Goal: Task Accomplishment & Management: Complete application form

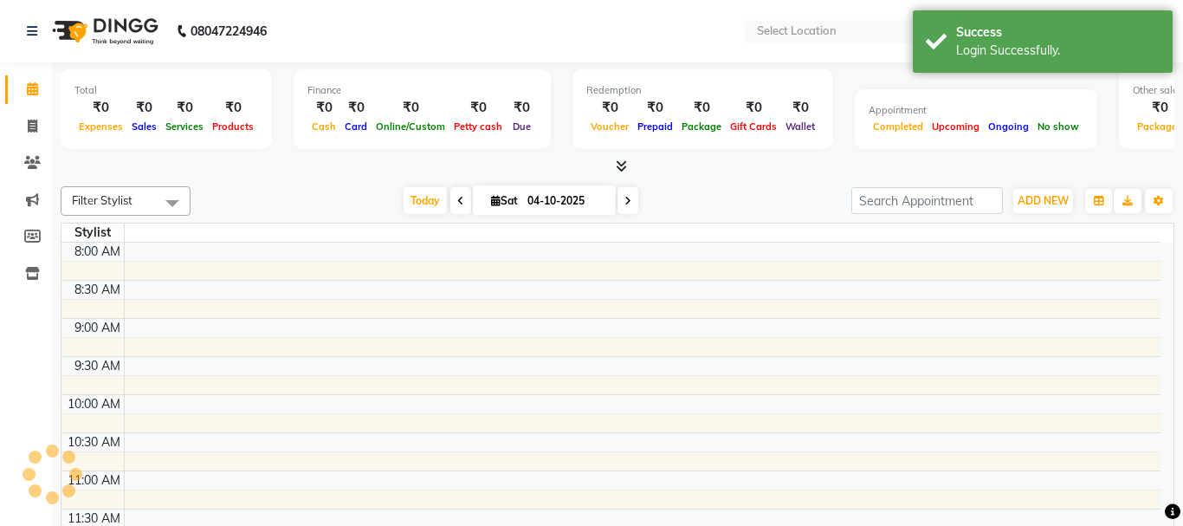
select select "en"
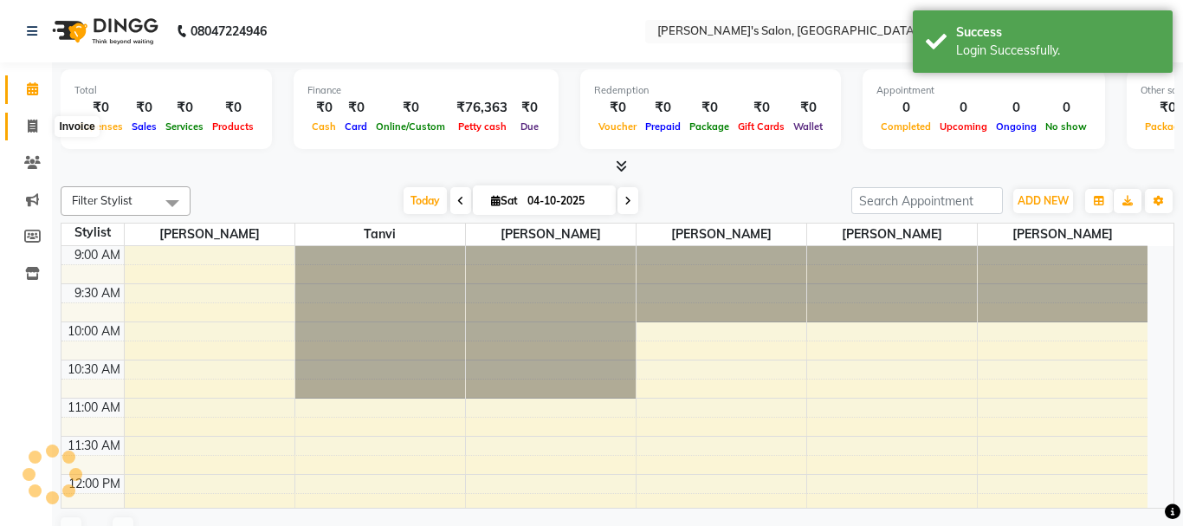
click at [28, 120] on icon at bounding box center [33, 126] width 10 height 13
select select "service"
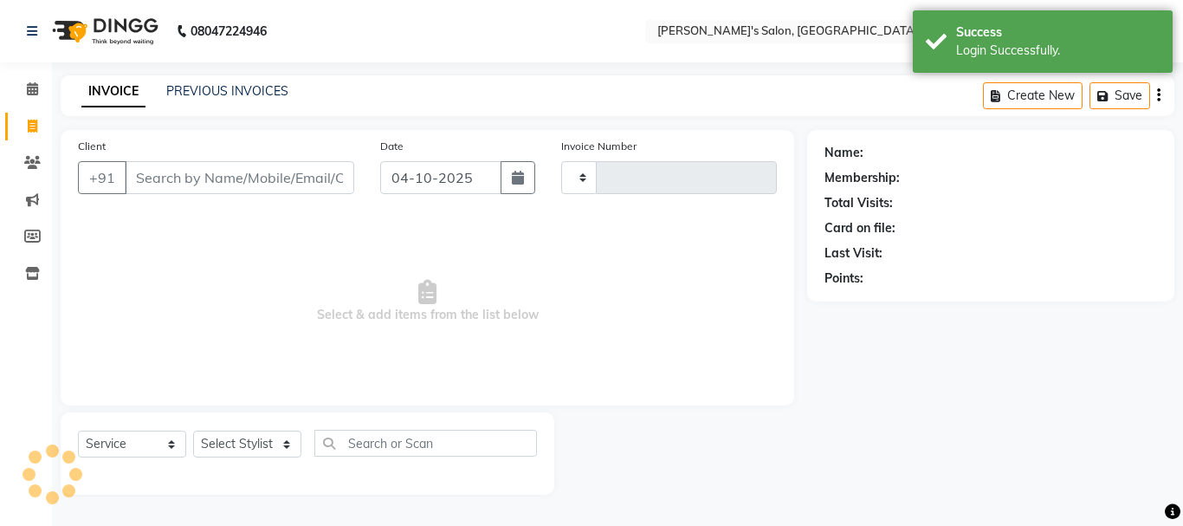
click at [174, 169] on input "Client" at bounding box center [240, 177] width 230 height 33
type input "0683"
select select "716"
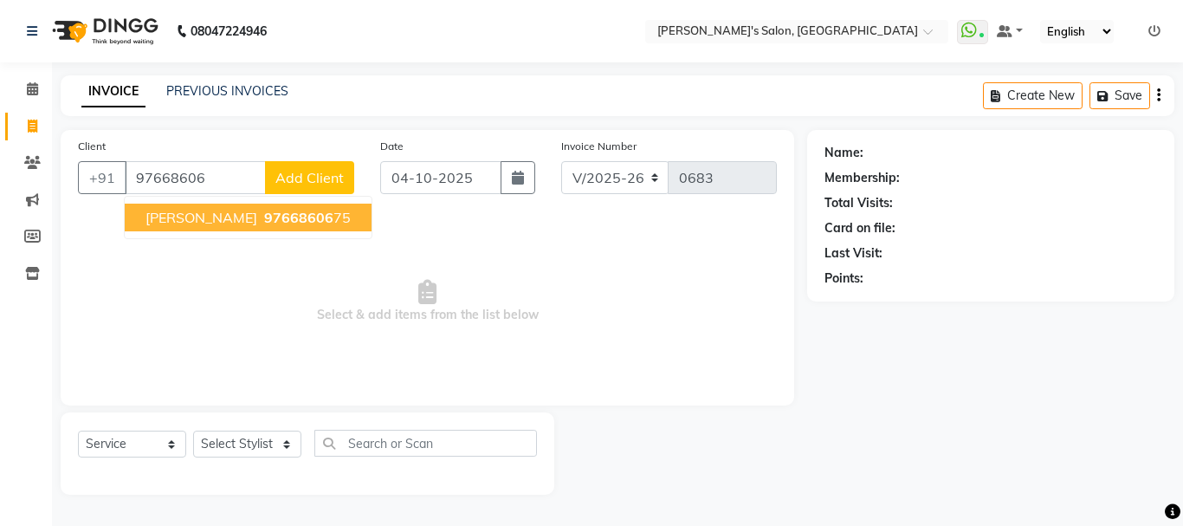
click at [184, 208] on button "[PERSON_NAME] 97668606 75" at bounding box center [248, 218] width 247 height 28
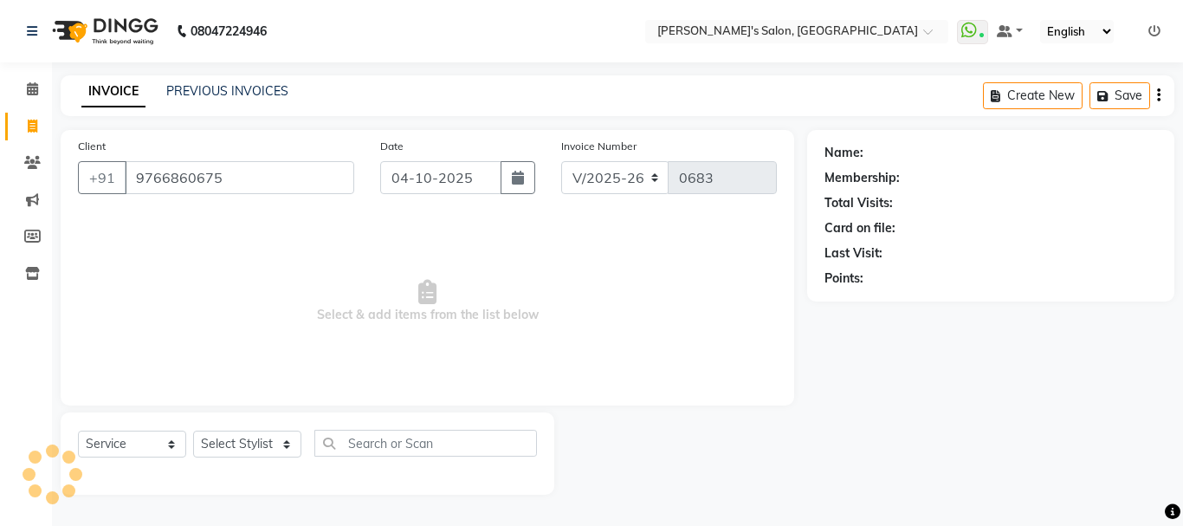
type input "9766860675"
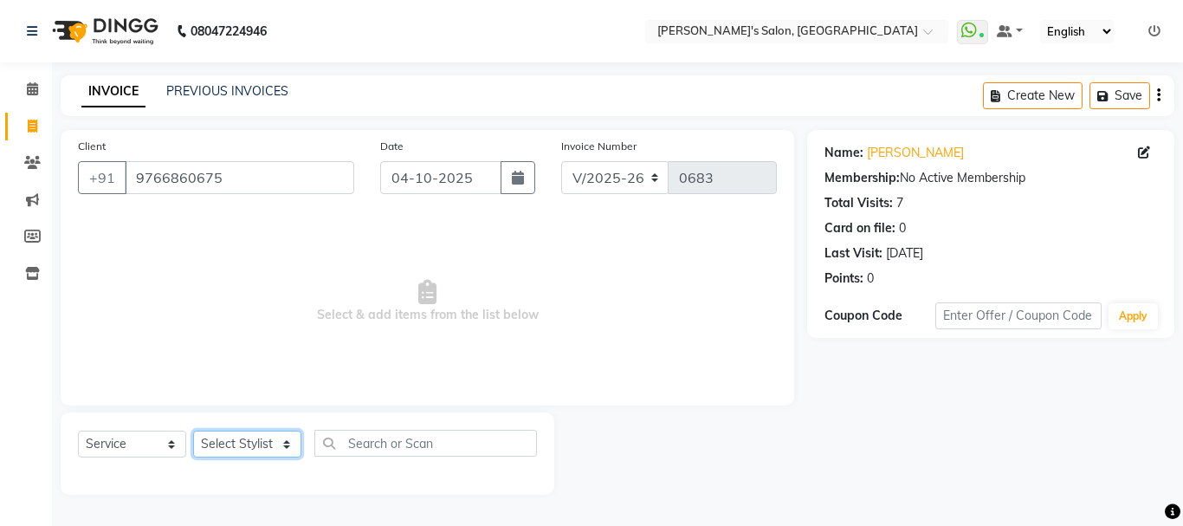
click at [241, 447] on select "Select Stylist [PERSON_NAME] [PERSON_NAME] [PERSON_NAME] [PERSON_NAME] [PERSON_…" at bounding box center [247, 443] width 108 height 27
select select "78839"
click at [193, 430] on select "Select Stylist [PERSON_NAME] [PERSON_NAME] [PERSON_NAME] [PERSON_NAME] [PERSON_…" at bounding box center [247, 443] width 108 height 27
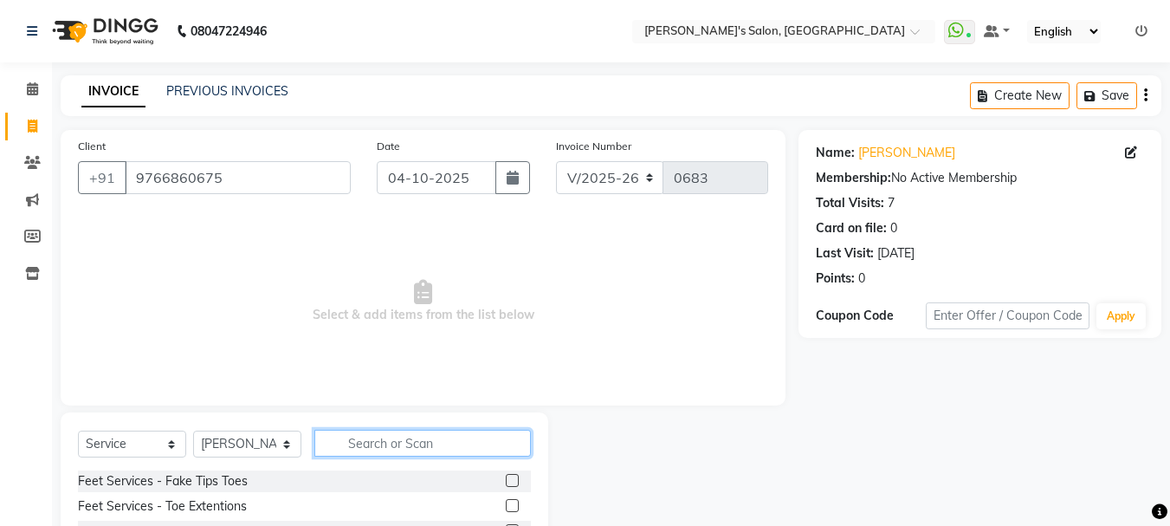
click at [347, 448] on input "text" at bounding box center [422, 443] width 217 height 27
type input "eye"
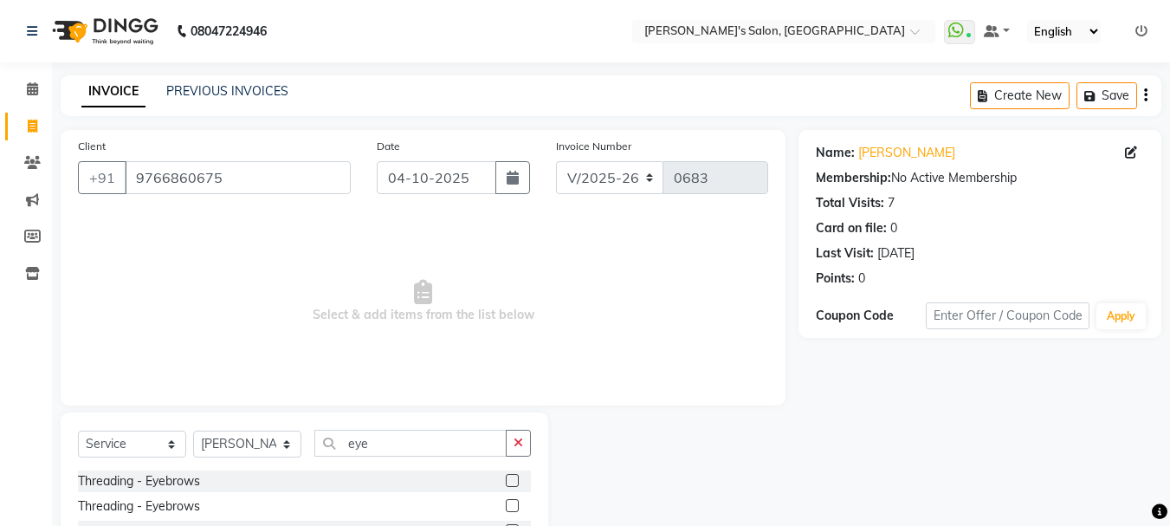
click at [502, 477] on div "Threading - Eyebrows" at bounding box center [304, 481] width 453 height 22
click at [516, 478] on label at bounding box center [512, 480] width 13 height 13
click at [516, 478] on input "checkbox" at bounding box center [511, 481] width 11 height 11
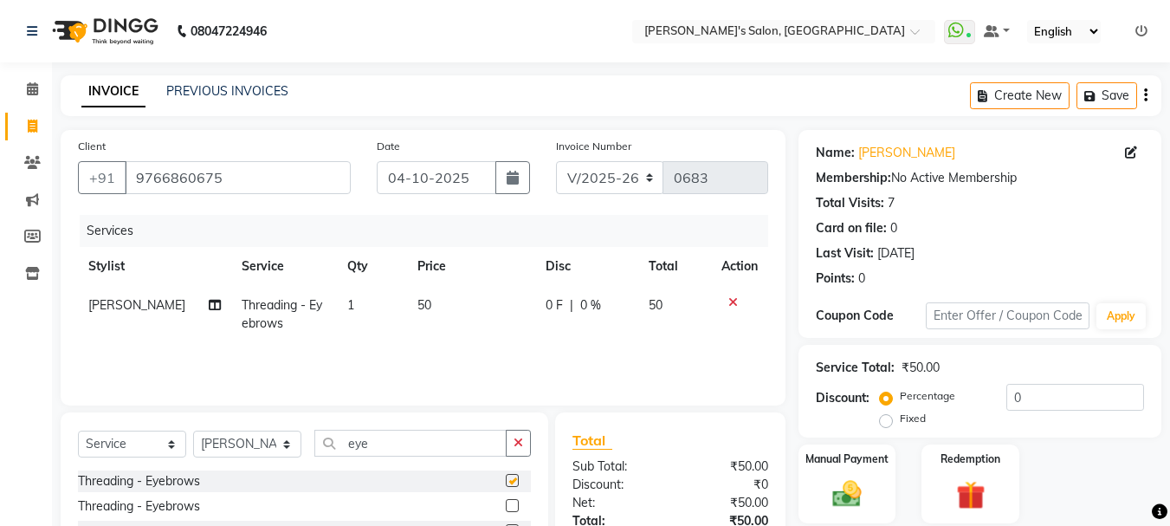
checkbox input "false"
click at [529, 437] on button "button" at bounding box center [518, 443] width 25 height 27
click at [407, 313] on td "50" at bounding box center [471, 314] width 128 height 57
select select "78839"
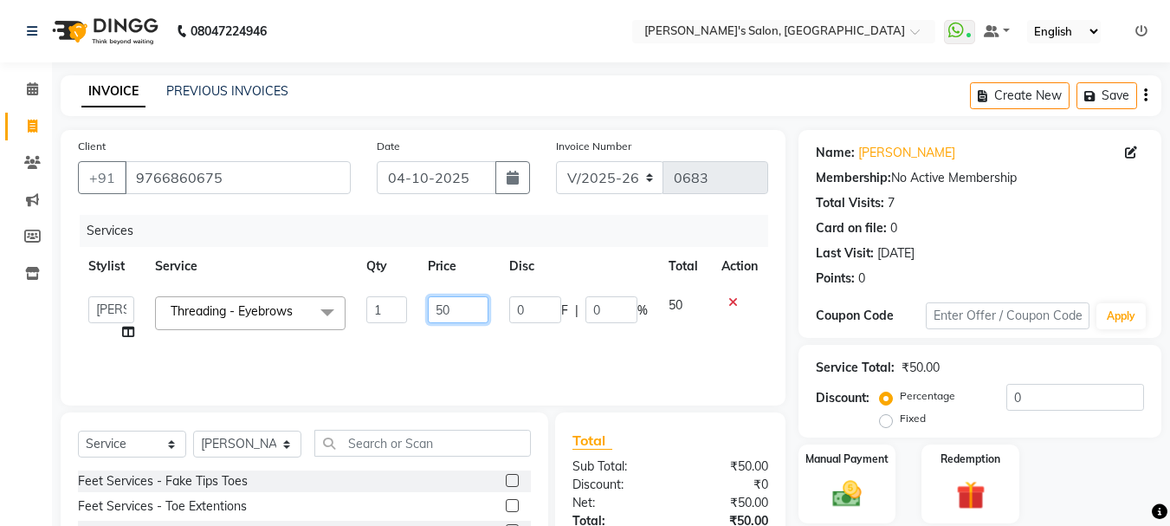
click at [442, 302] on input "50" at bounding box center [458, 309] width 60 height 27
click at [440, 311] on input "50" at bounding box center [458, 309] width 60 height 27
type input "70"
click at [439, 360] on div "Services Stylist Service Qty Price Disc Total Action [PERSON_NAME] [PERSON_NAME…" at bounding box center [423, 301] width 690 height 173
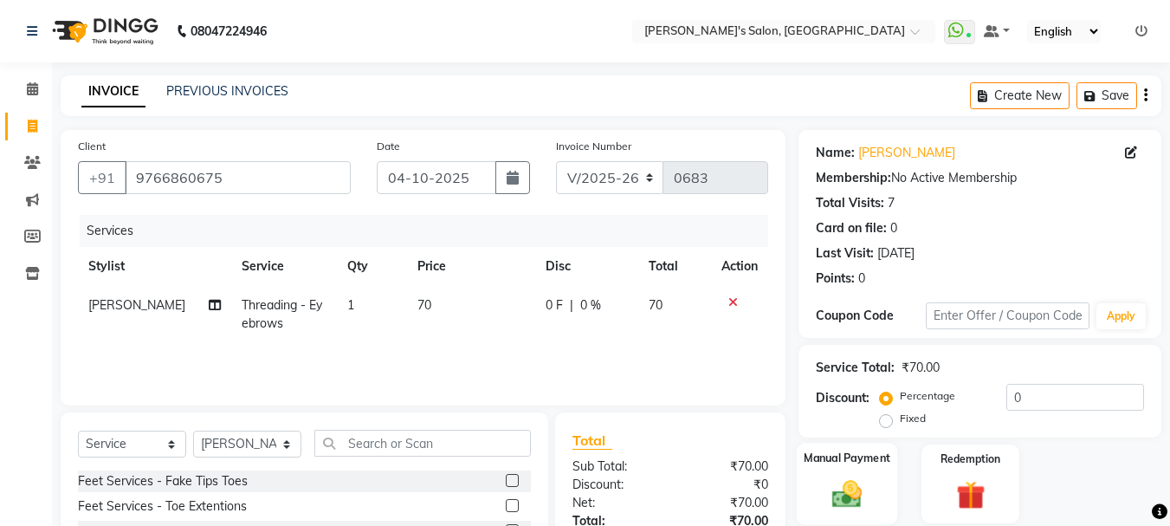
click at [829, 485] on img at bounding box center [847, 493] width 49 height 35
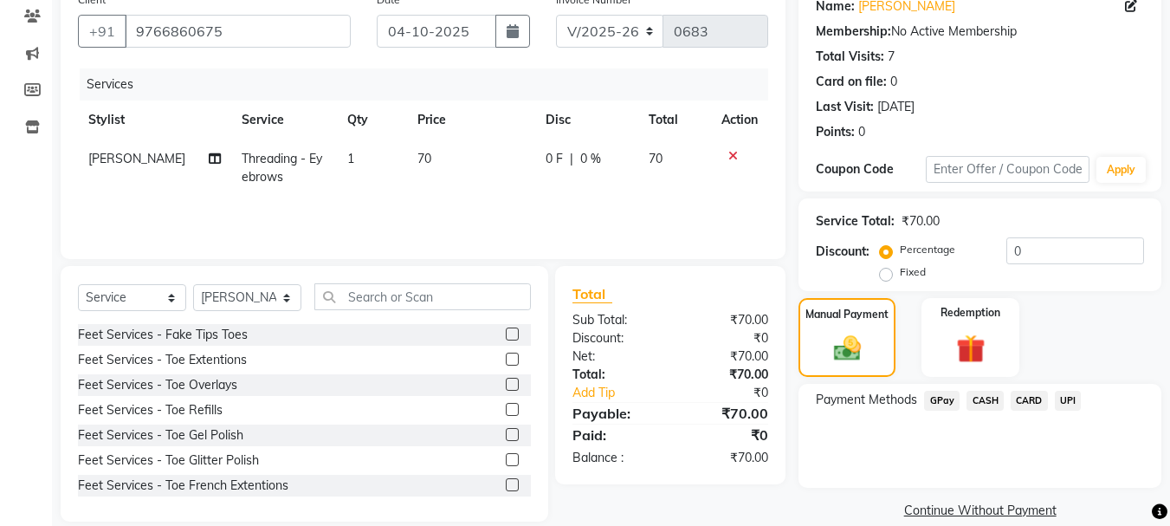
scroll to position [170, 0]
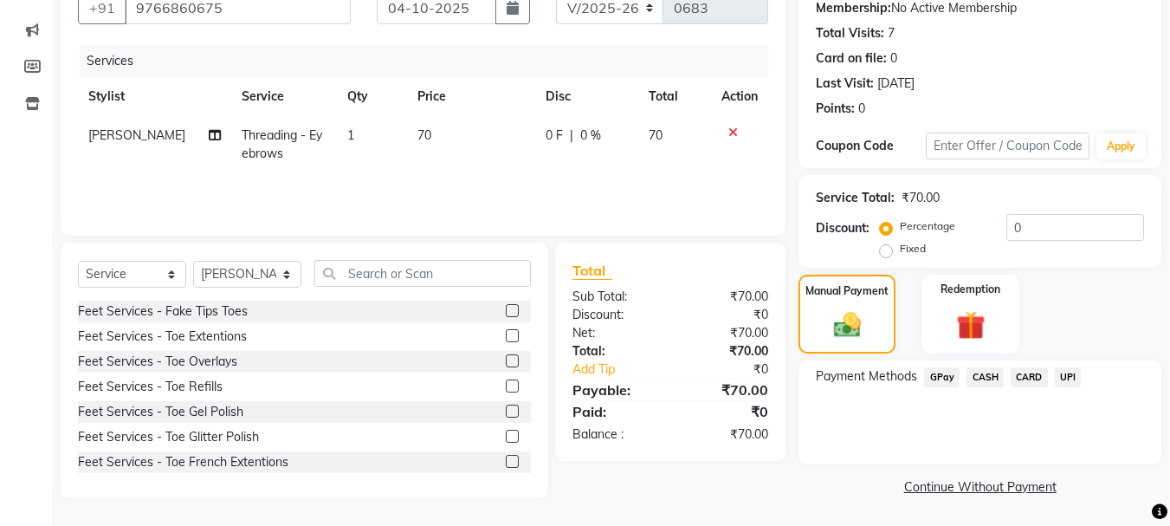
click at [941, 383] on span "GPay" at bounding box center [942, 377] width 36 height 20
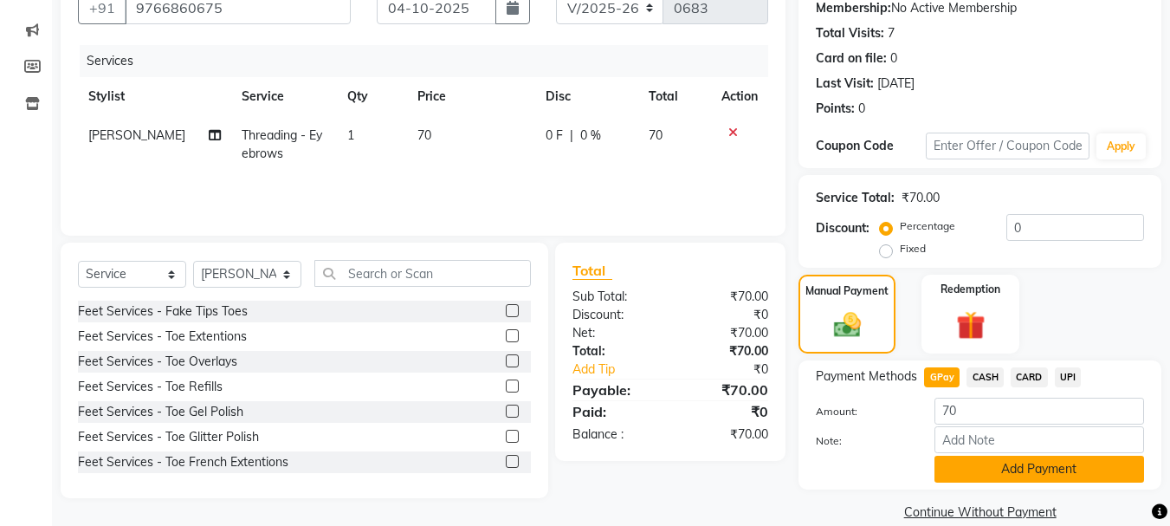
click at [1056, 476] on button "Add Payment" at bounding box center [1040, 469] width 210 height 27
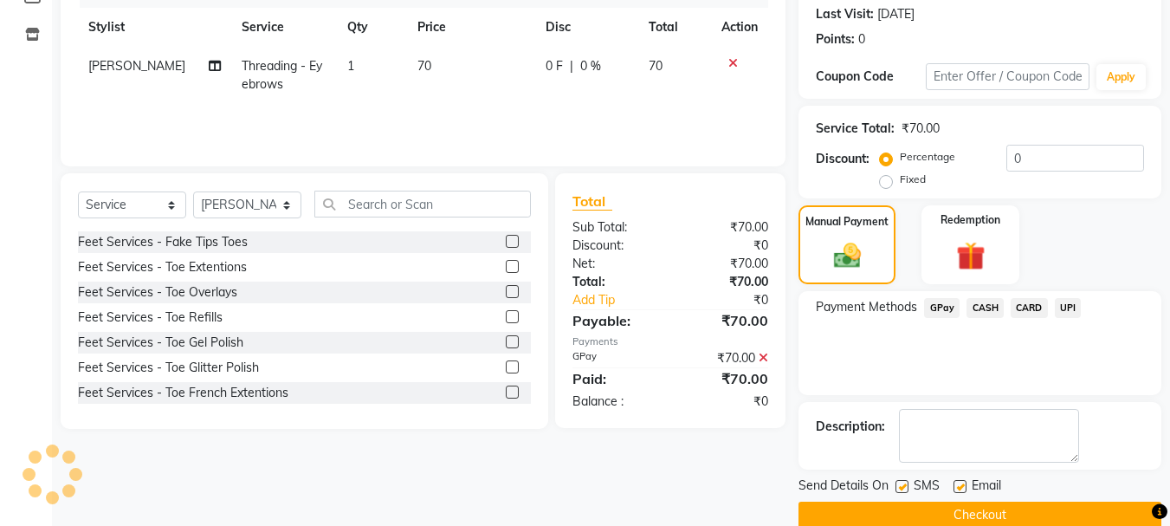
scroll to position [268, 0]
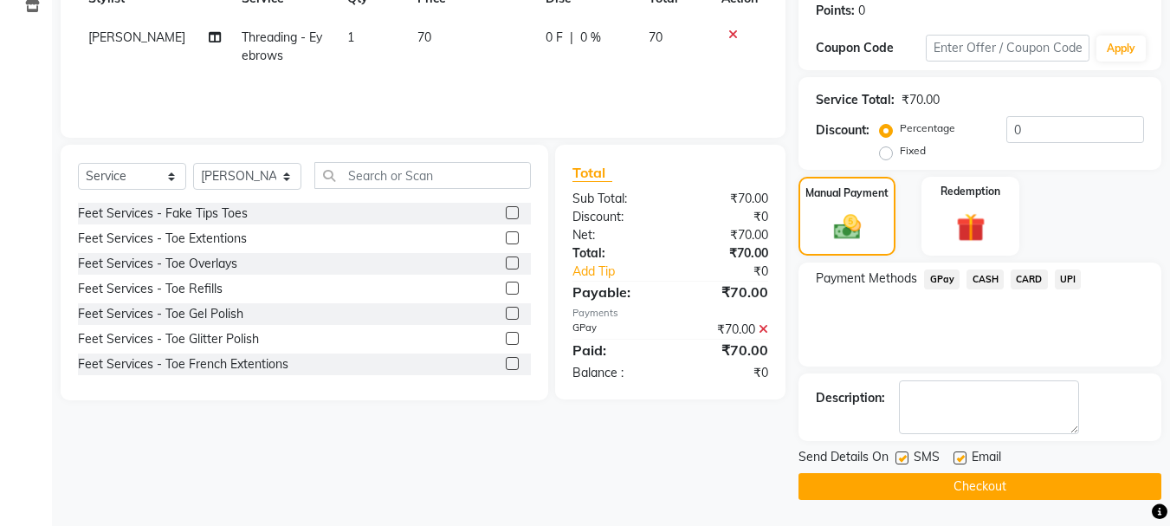
click at [1103, 488] on button "Checkout" at bounding box center [980, 486] width 363 height 27
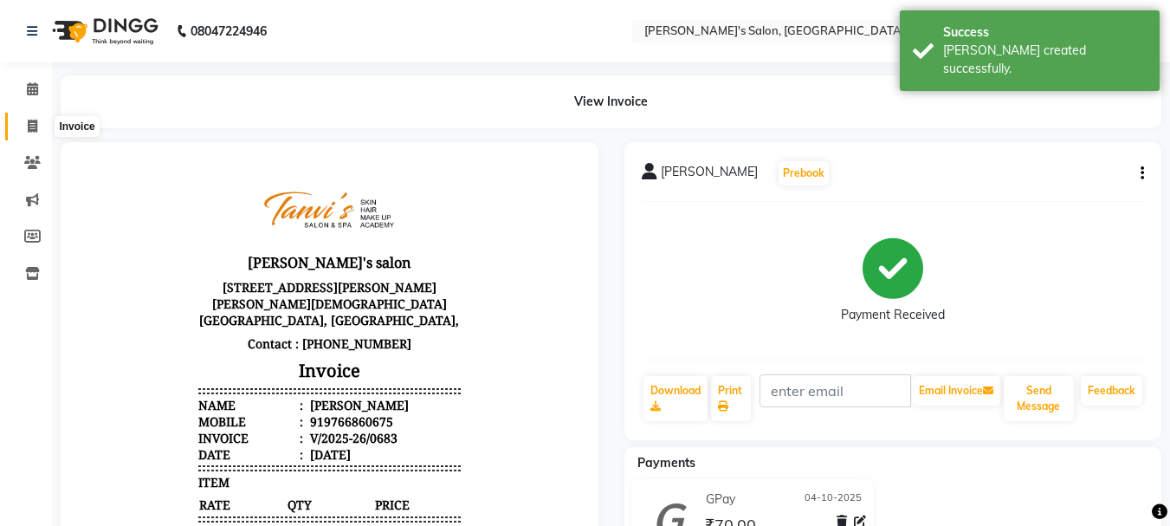
click at [26, 121] on span at bounding box center [32, 127] width 30 height 20
select select "service"
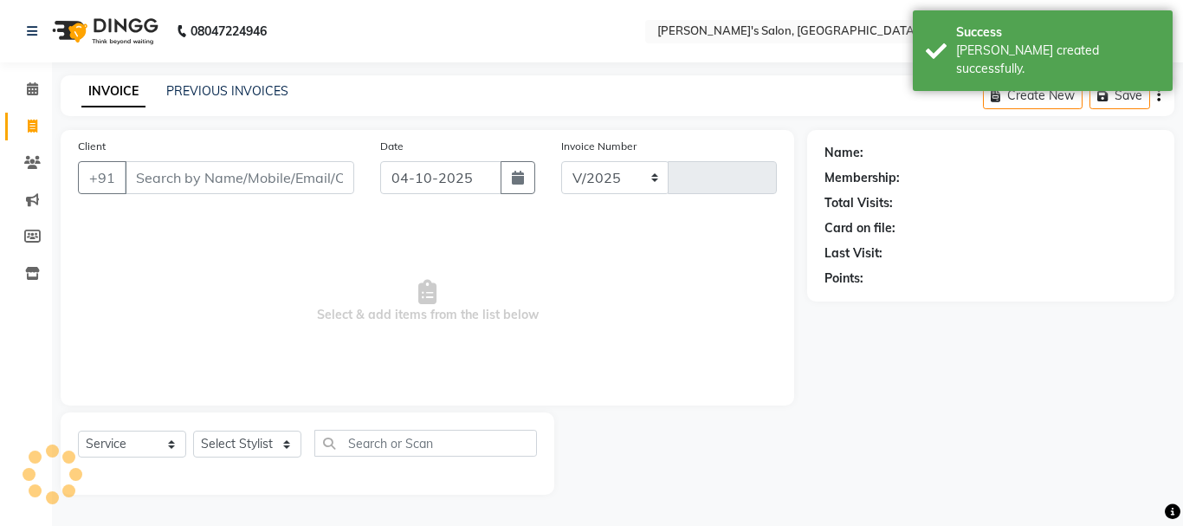
select select "716"
type input "0684"
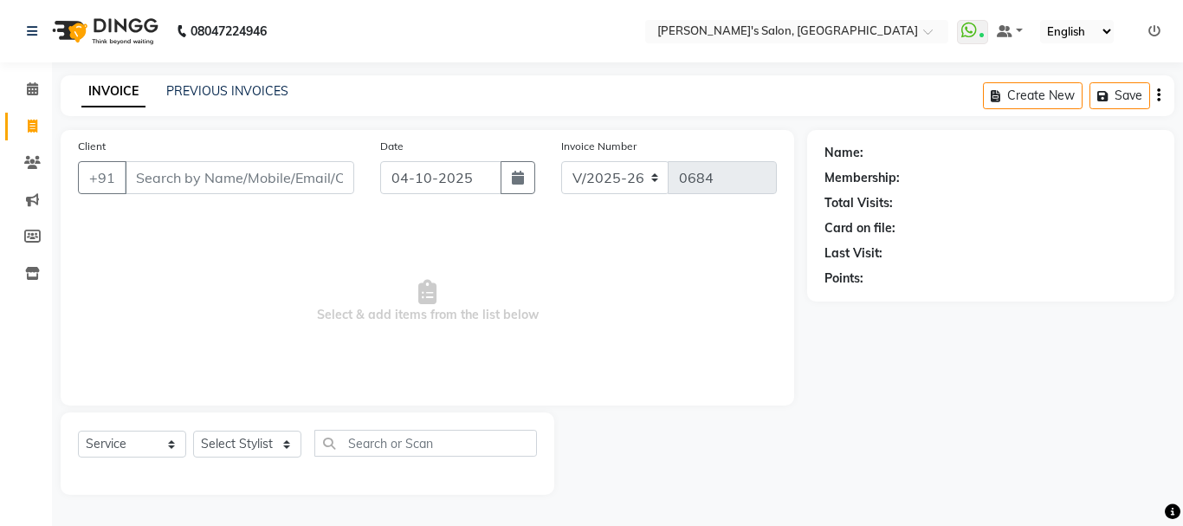
click at [165, 171] on input "Client" at bounding box center [240, 177] width 230 height 33
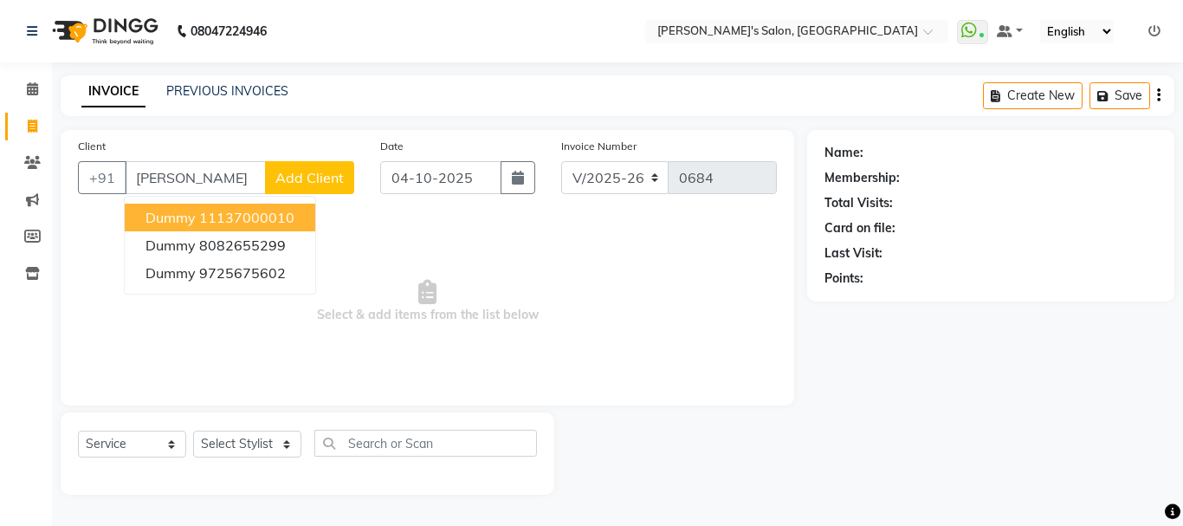
click at [202, 220] on ngb-highlight "11137000010" at bounding box center [246, 217] width 95 height 17
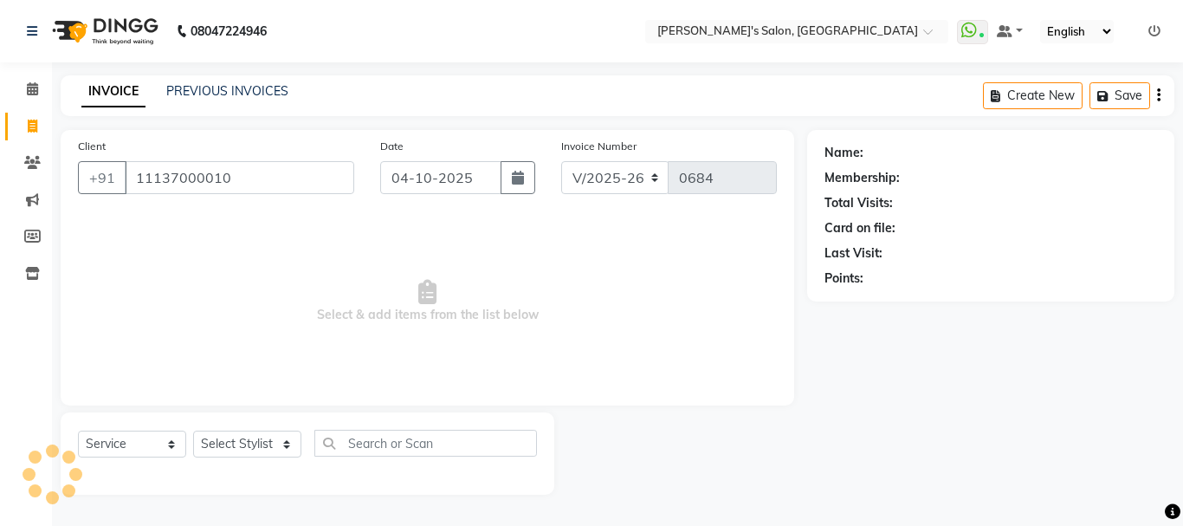
type input "11137000010"
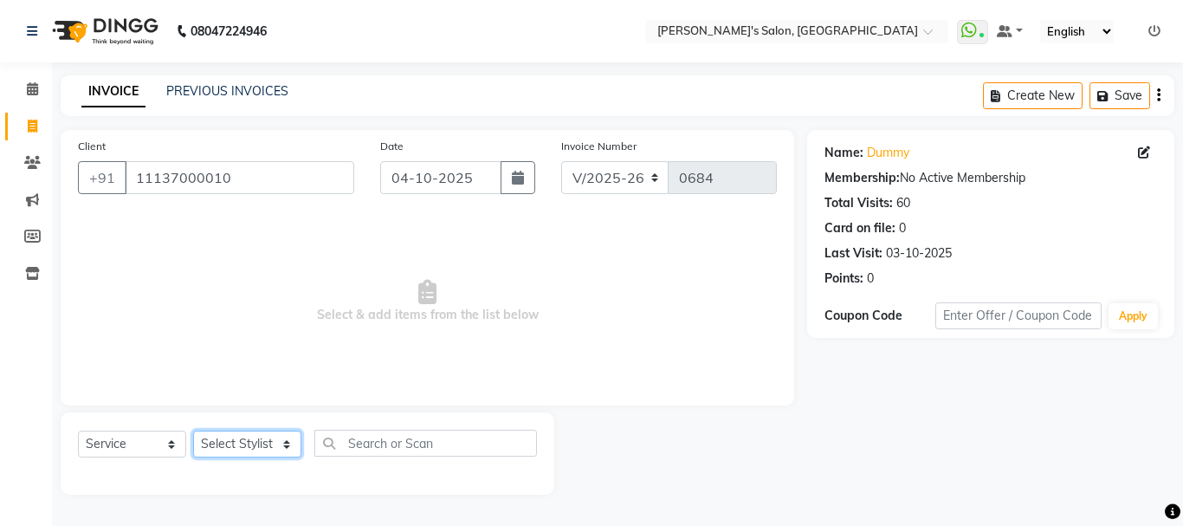
click at [255, 453] on select "Select Stylist [PERSON_NAME] [PERSON_NAME] [PERSON_NAME] [PERSON_NAME] [PERSON_…" at bounding box center [247, 443] width 108 height 27
select select "78839"
click at [193, 430] on select "Select Stylist [PERSON_NAME] [PERSON_NAME] [PERSON_NAME] [PERSON_NAME] [PERSON_…" at bounding box center [247, 443] width 108 height 27
click at [280, 412] on div "Select Service Product Membership Package Voucher Prepaid Gift Card Select Styl…" at bounding box center [308, 453] width 494 height 82
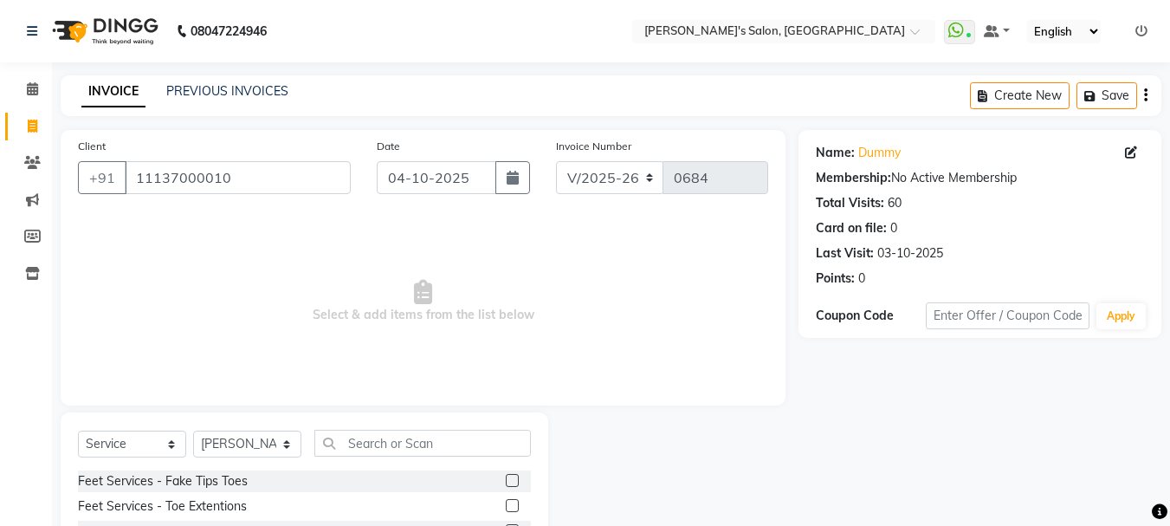
click at [340, 437] on input "text" at bounding box center [422, 443] width 217 height 27
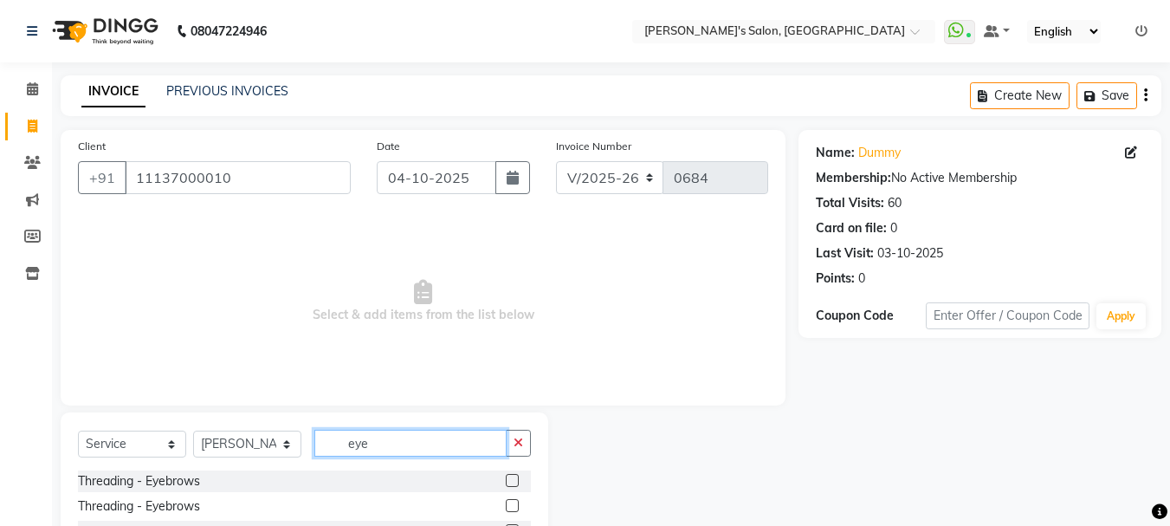
type input "eye"
click at [508, 481] on label at bounding box center [512, 480] width 13 height 13
click at [508, 481] on input "checkbox" at bounding box center [511, 481] width 11 height 11
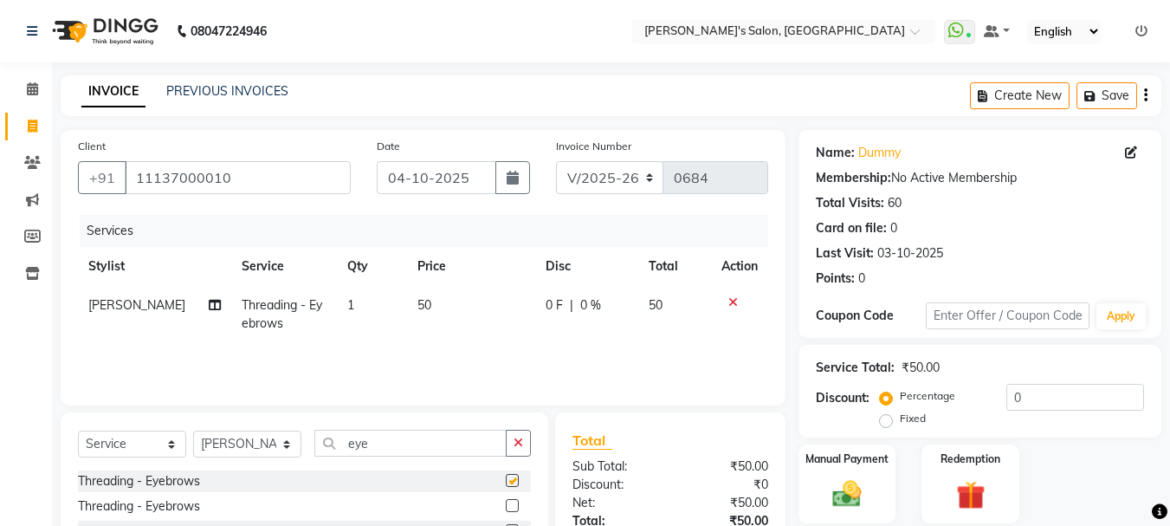
checkbox input "false"
click at [515, 448] on icon "button" at bounding box center [519, 443] width 10 height 12
click at [829, 470] on div "Manual Payment" at bounding box center [847, 484] width 101 height 82
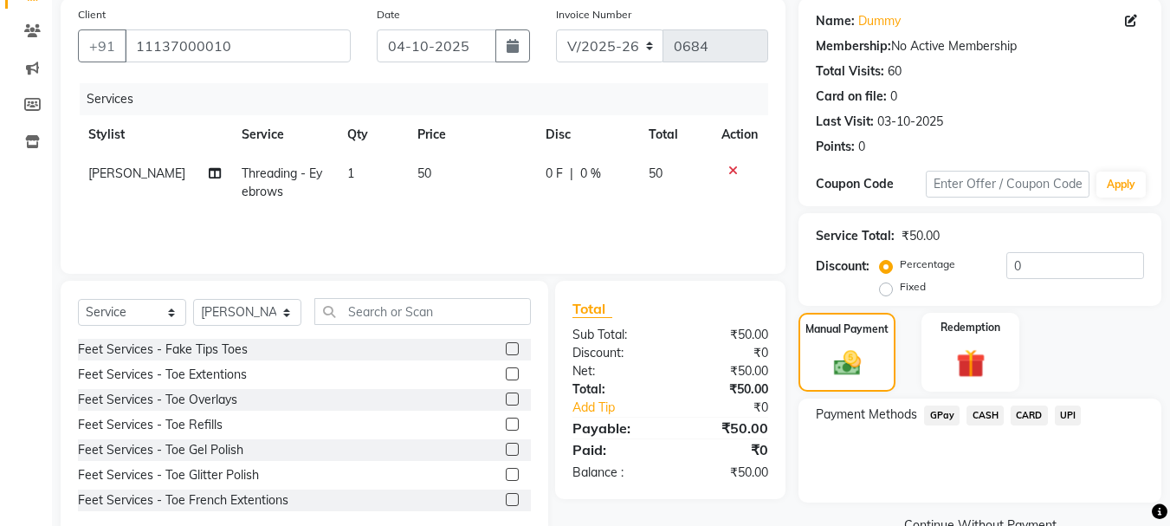
scroll to position [139, 0]
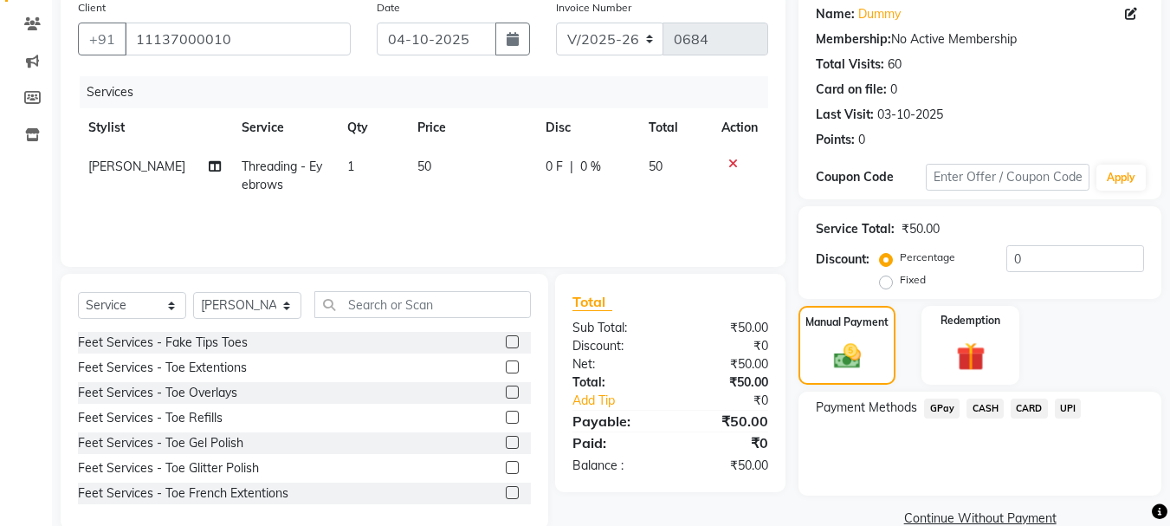
click at [982, 409] on span "CASH" at bounding box center [985, 408] width 37 height 20
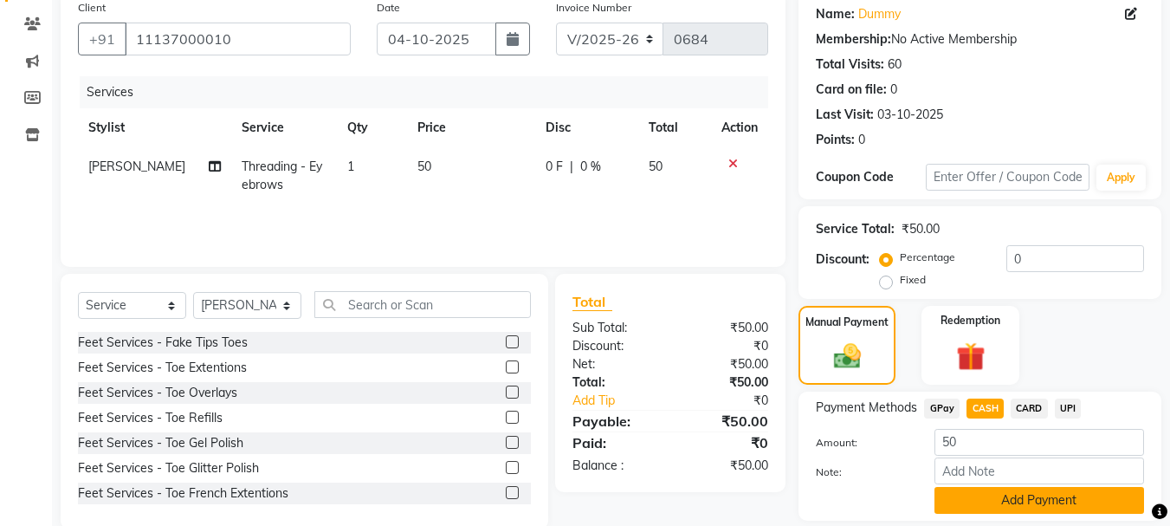
click at [996, 496] on button "Add Payment" at bounding box center [1040, 500] width 210 height 27
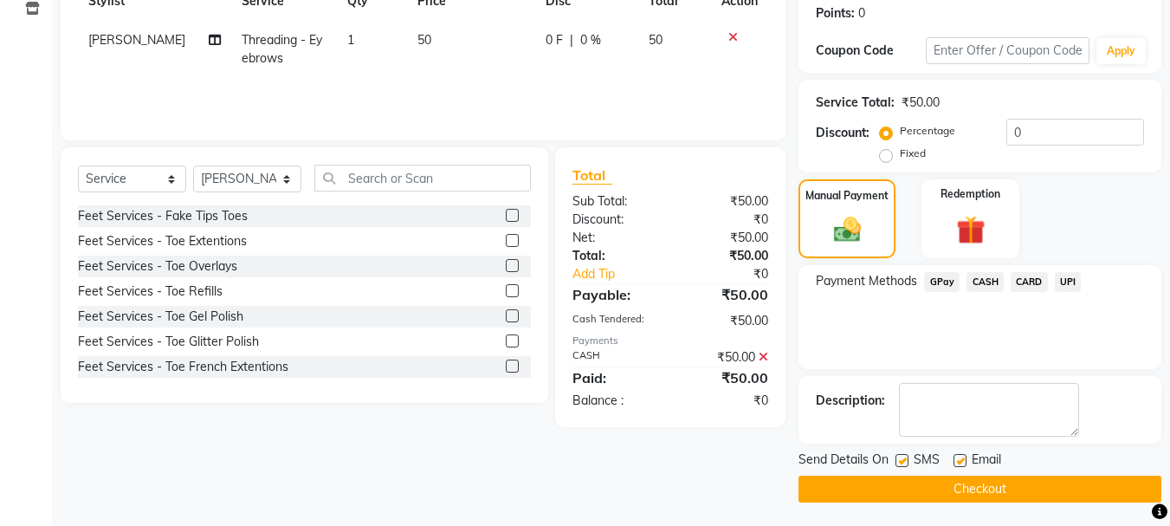
scroll to position [268, 0]
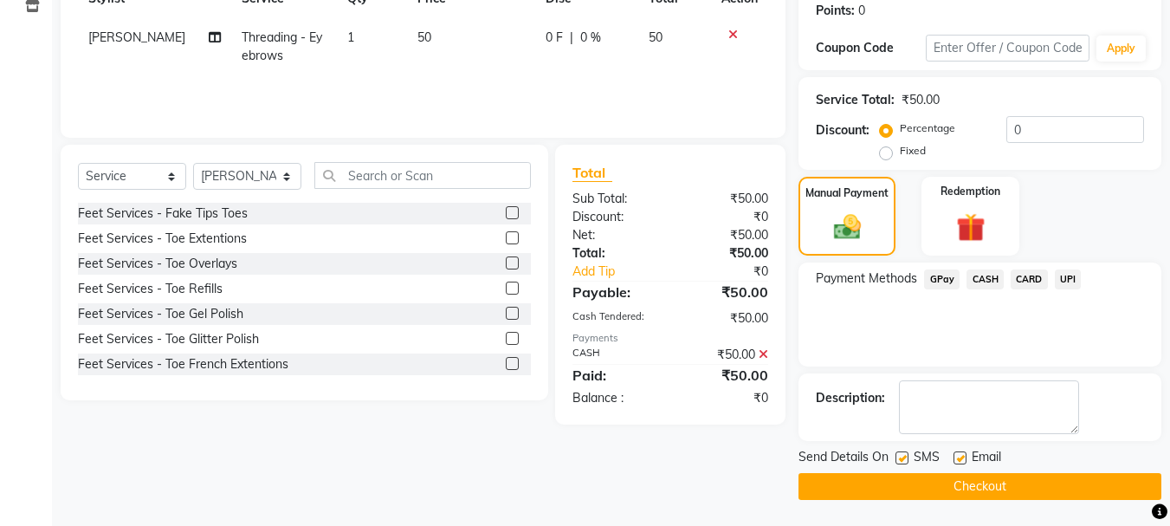
click at [1037, 493] on button "Checkout" at bounding box center [980, 486] width 363 height 27
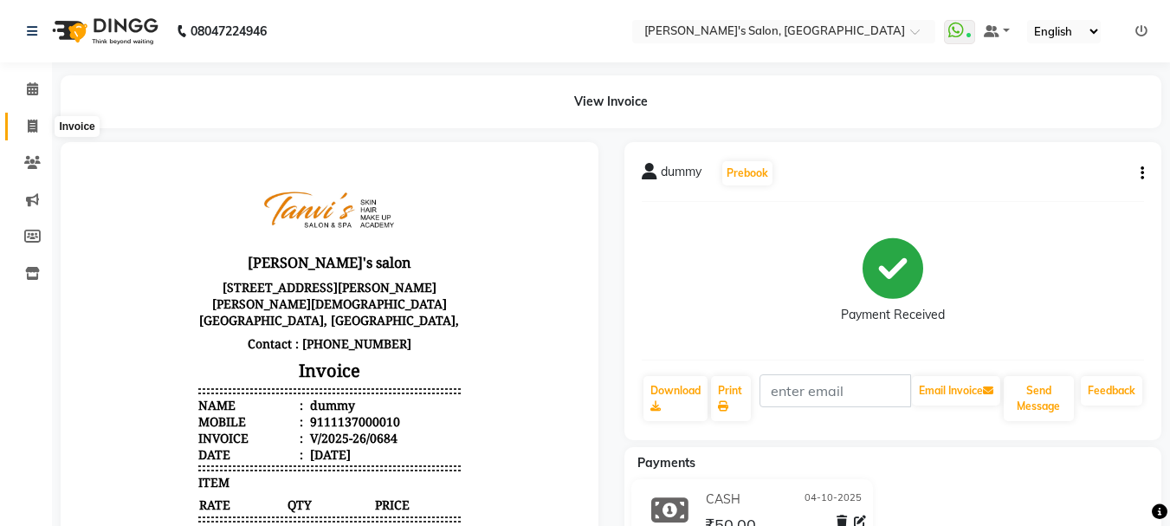
click at [23, 126] on span at bounding box center [32, 127] width 30 height 20
select select "service"
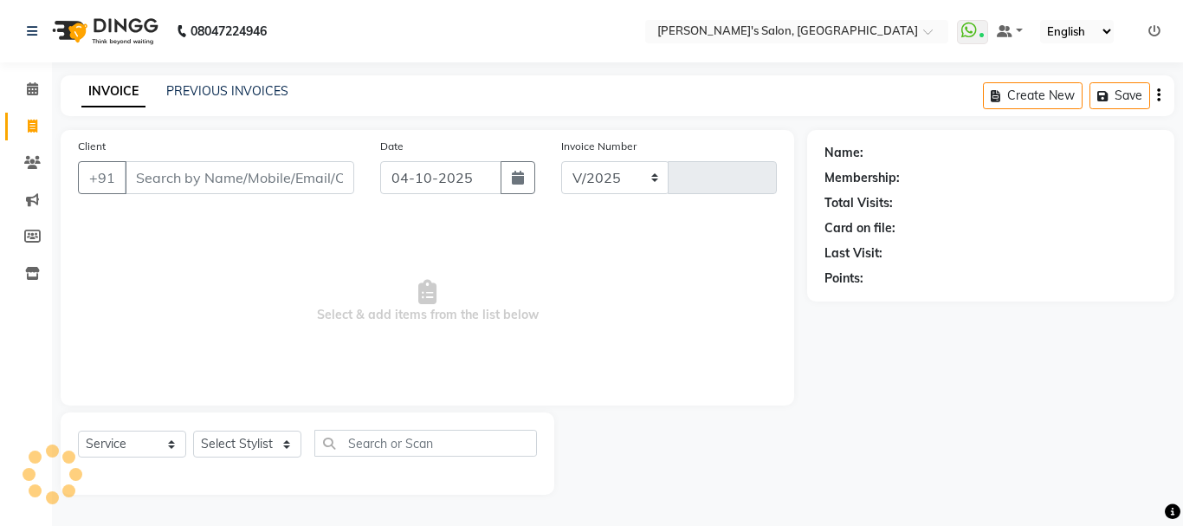
select select "716"
type input "0685"
click at [184, 169] on input "Client" at bounding box center [240, 177] width 230 height 33
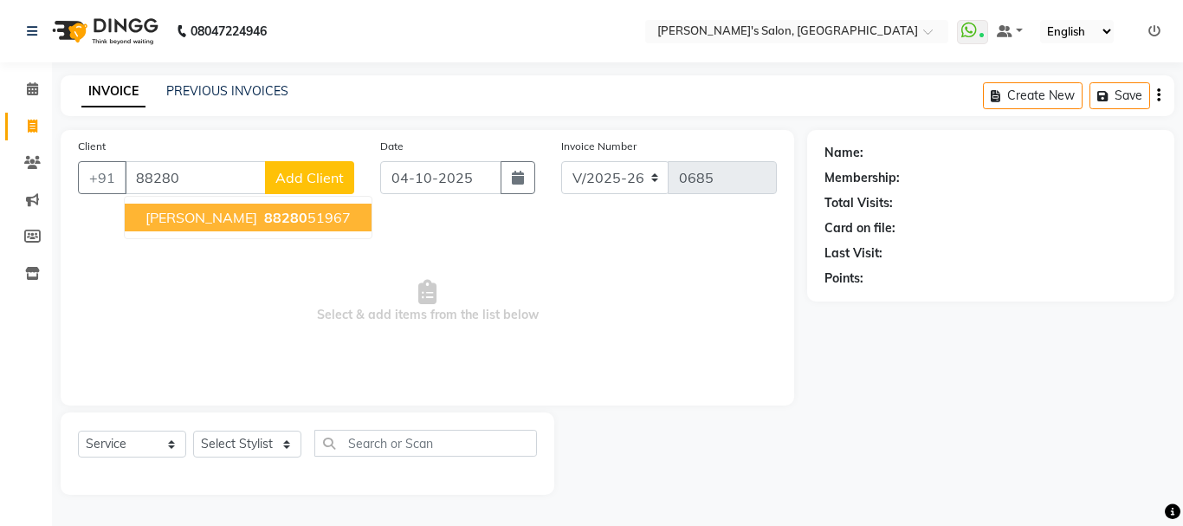
click at [190, 211] on span "[PERSON_NAME]" at bounding box center [202, 217] width 112 height 17
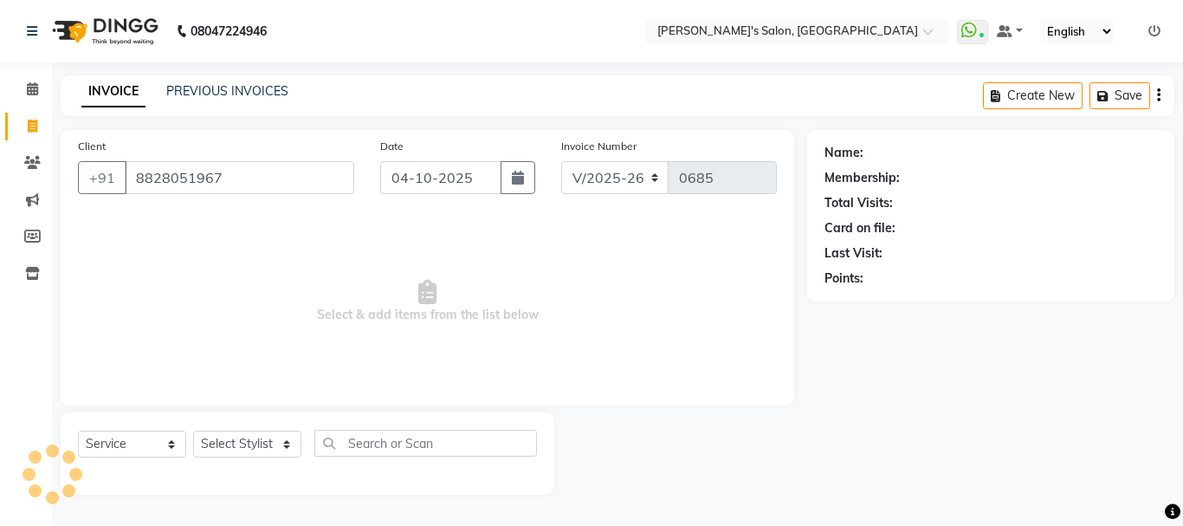
type input "8828051967"
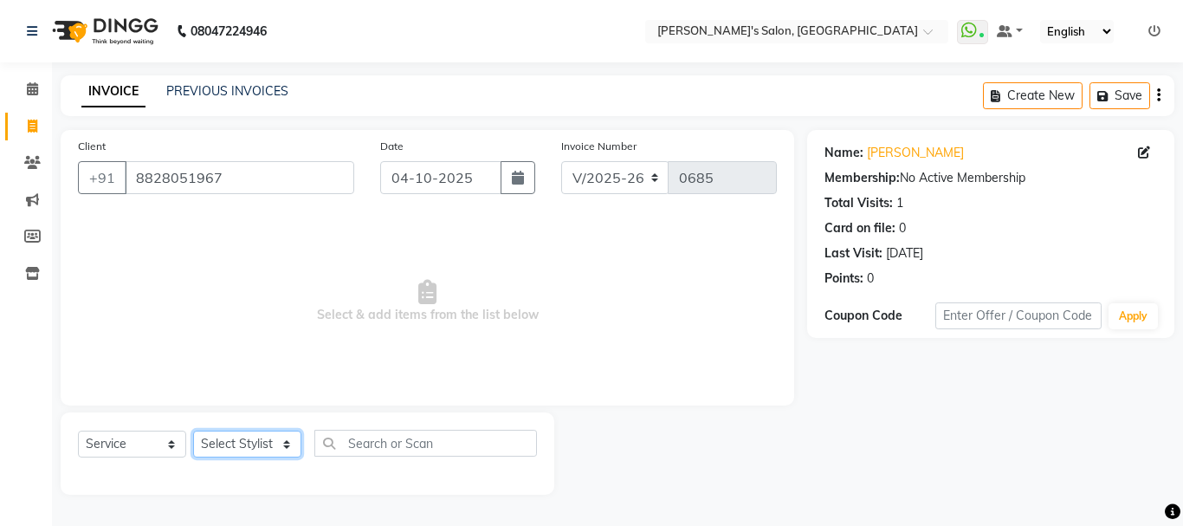
click at [217, 443] on select "Select Stylist [PERSON_NAME] [PERSON_NAME] [PERSON_NAME] [PERSON_NAME] [PERSON_…" at bounding box center [247, 443] width 108 height 27
select select "78839"
click at [193, 430] on select "Select Stylist [PERSON_NAME] [PERSON_NAME] [PERSON_NAME] [PERSON_NAME] [PERSON_…" at bounding box center [247, 443] width 108 height 27
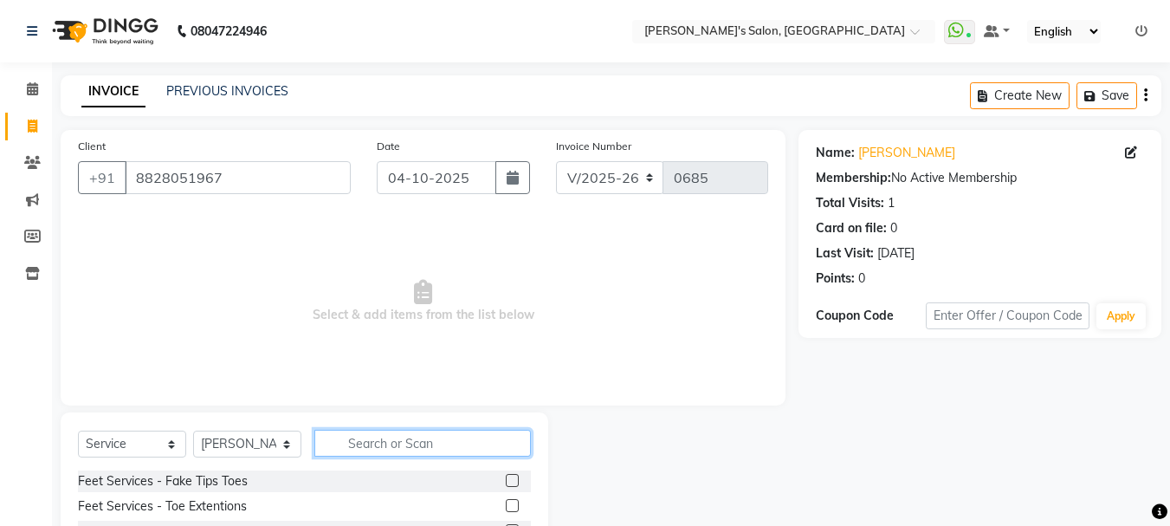
click at [394, 443] on input "text" at bounding box center [422, 443] width 217 height 27
type input "eye"
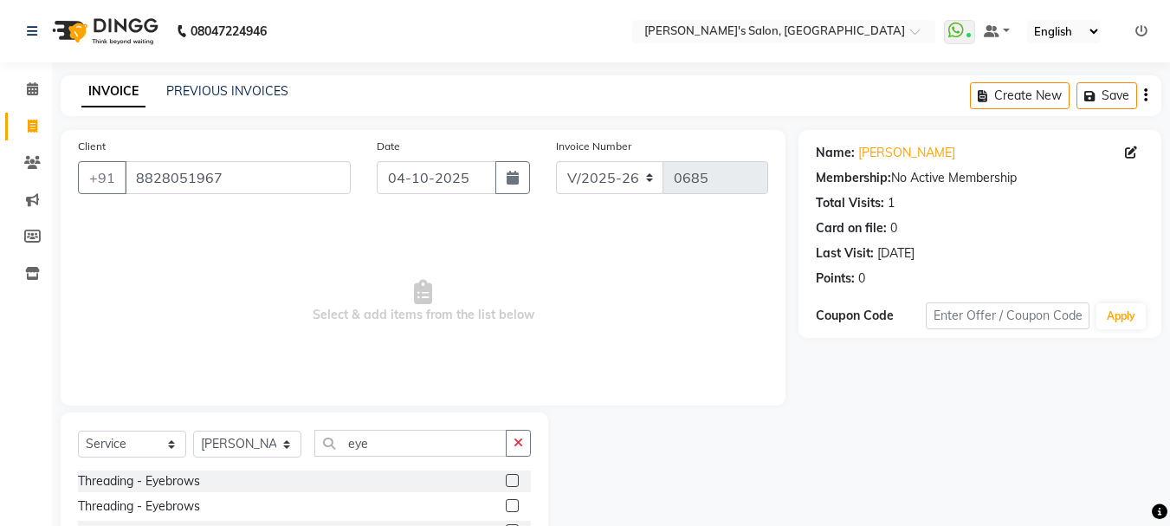
click at [510, 476] on label at bounding box center [512, 480] width 13 height 13
click at [510, 476] on input "checkbox" at bounding box center [511, 481] width 11 height 11
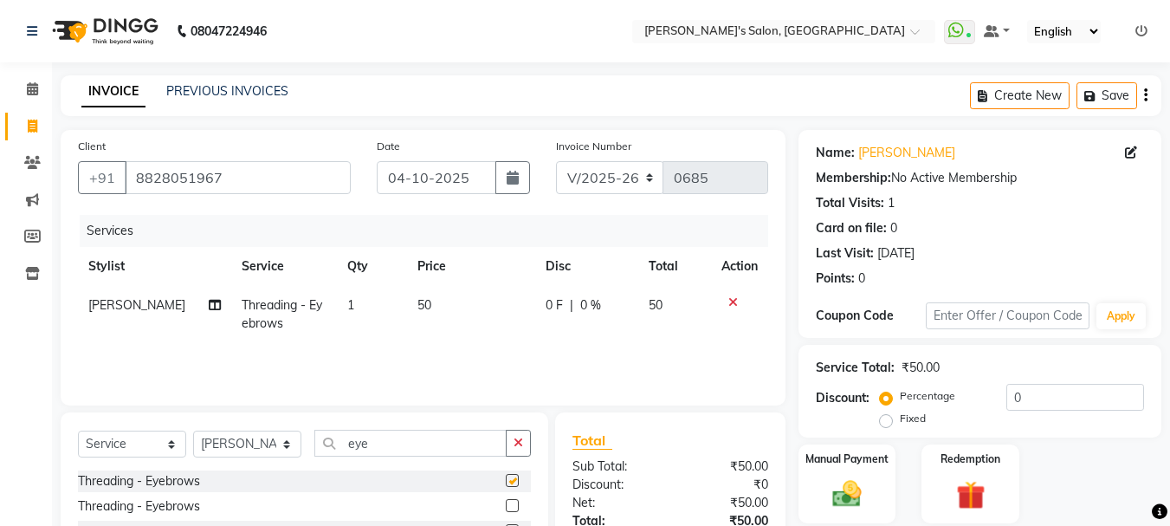
checkbox input "false"
click at [520, 437] on icon "button" at bounding box center [519, 443] width 10 height 12
type input "upp"
click at [510, 479] on label at bounding box center [512, 480] width 13 height 13
click at [510, 479] on input "checkbox" at bounding box center [511, 481] width 11 height 11
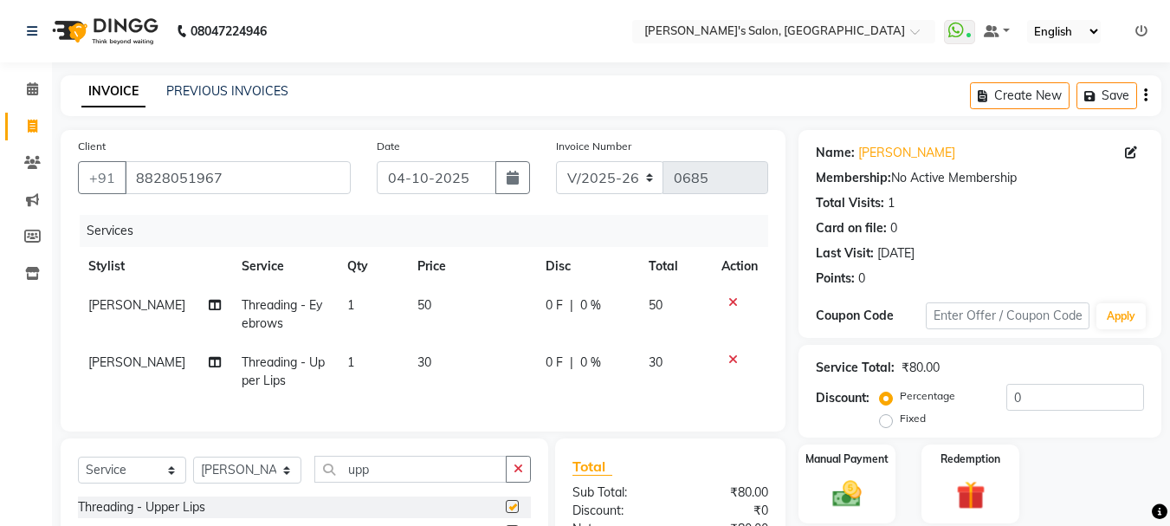
checkbox input "false"
click at [510, 481] on button "button" at bounding box center [518, 469] width 25 height 27
click at [417, 365] on span "30" at bounding box center [424, 362] width 14 height 16
select select "78839"
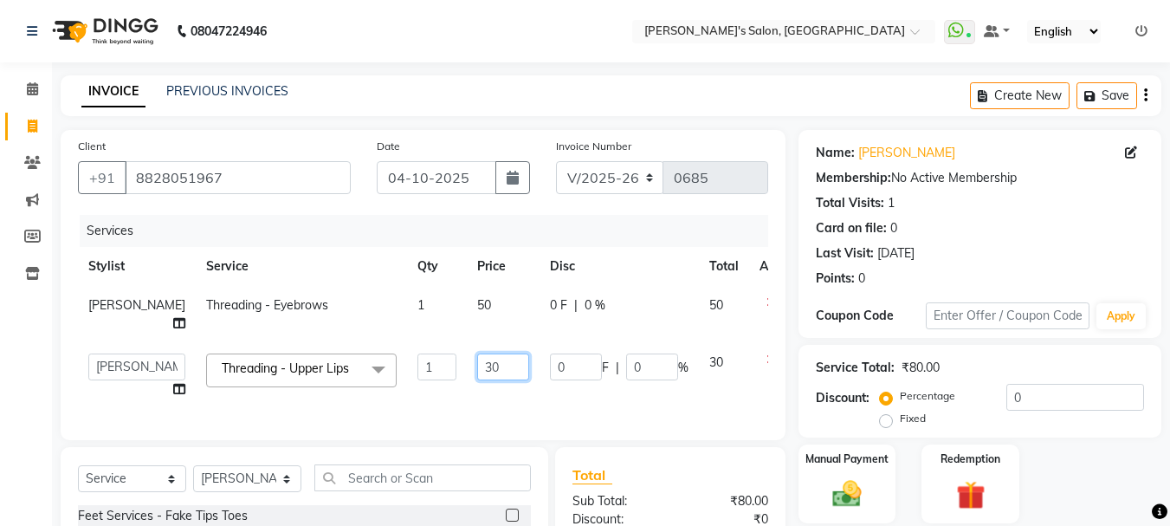
click at [477, 380] on input "30" at bounding box center [503, 366] width 52 height 27
type input "40"
click at [467, 307] on td "50" at bounding box center [503, 314] width 73 height 57
select select "78839"
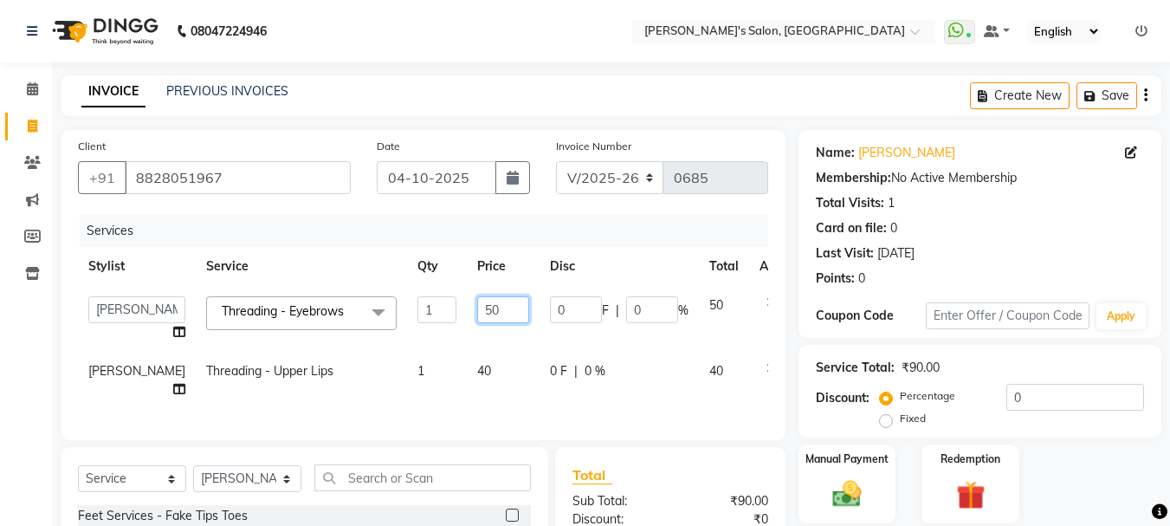
click at [477, 310] on input "50" at bounding box center [503, 309] width 52 height 27
type input "70"
click at [454, 348] on tbody "[PERSON_NAME] [PERSON_NAME] [PERSON_NAME] [PERSON_NAME] [PERSON_NAME] Threading…" at bounding box center [442, 347] width 728 height 123
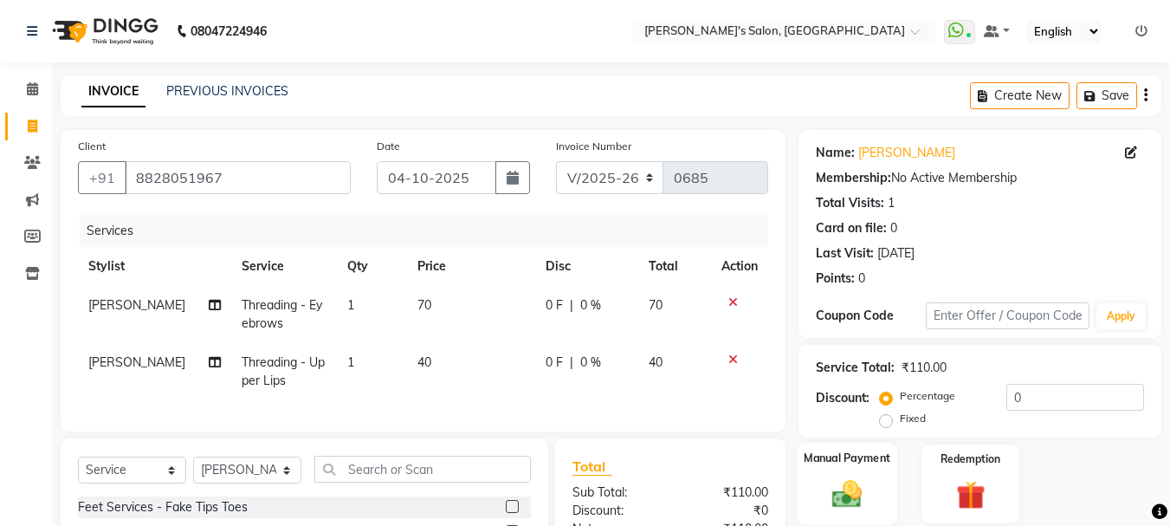
click at [851, 482] on img at bounding box center [847, 493] width 49 height 35
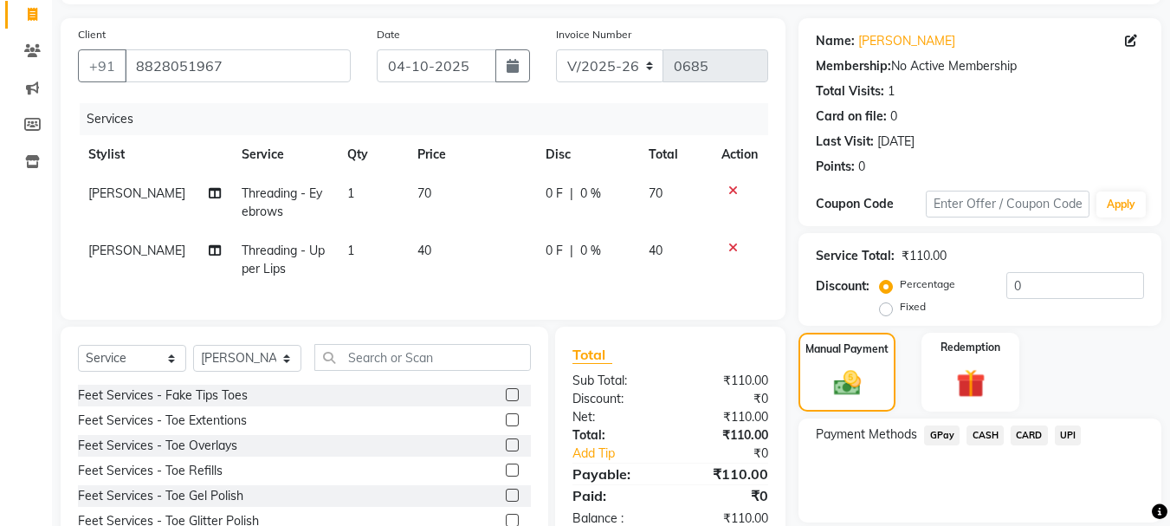
scroll to position [139, 0]
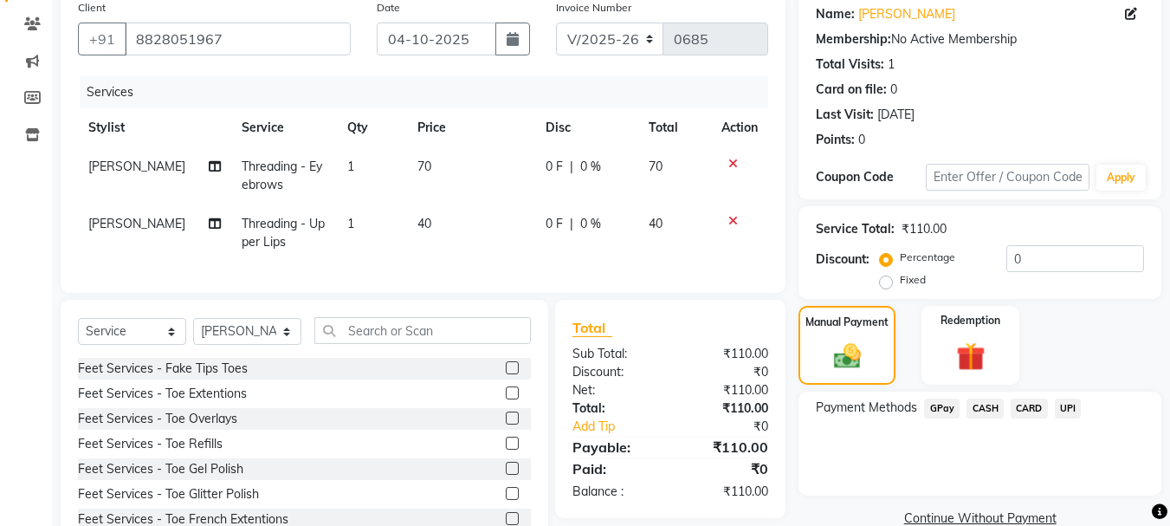
click at [941, 409] on span "GPay" at bounding box center [942, 408] width 36 height 20
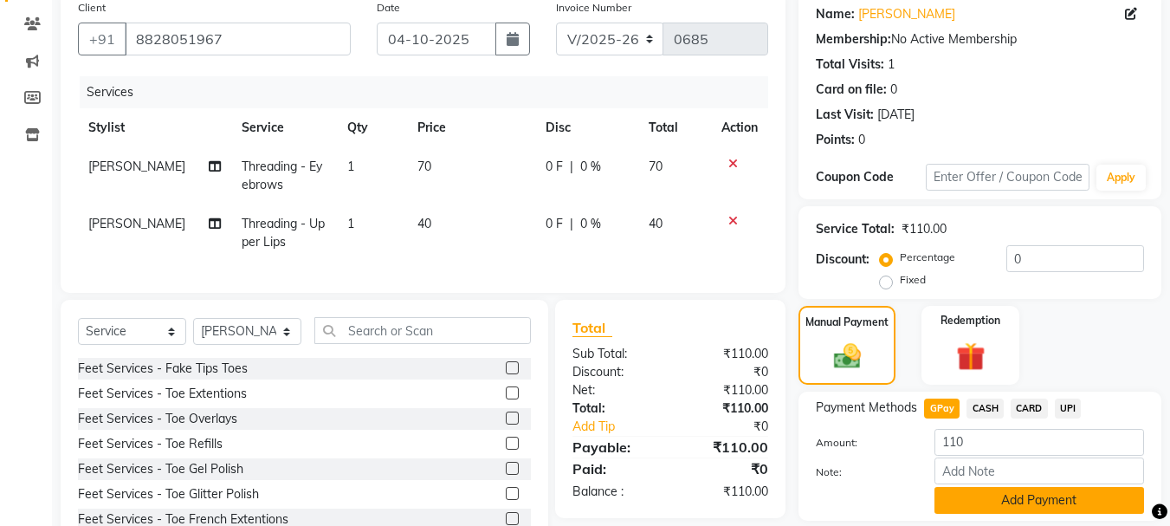
click at [949, 498] on button "Add Payment" at bounding box center [1040, 500] width 210 height 27
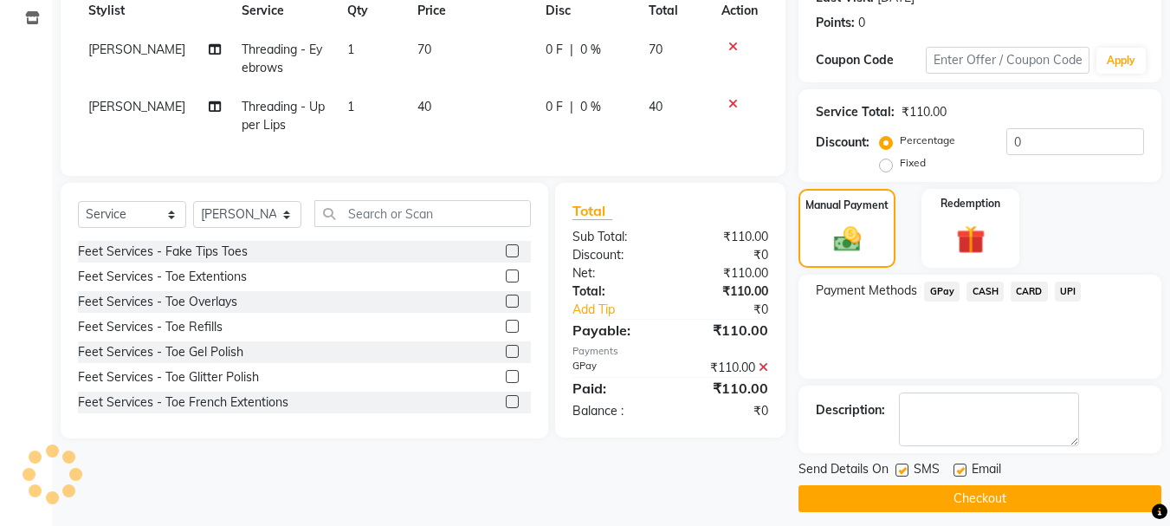
scroll to position [268, 0]
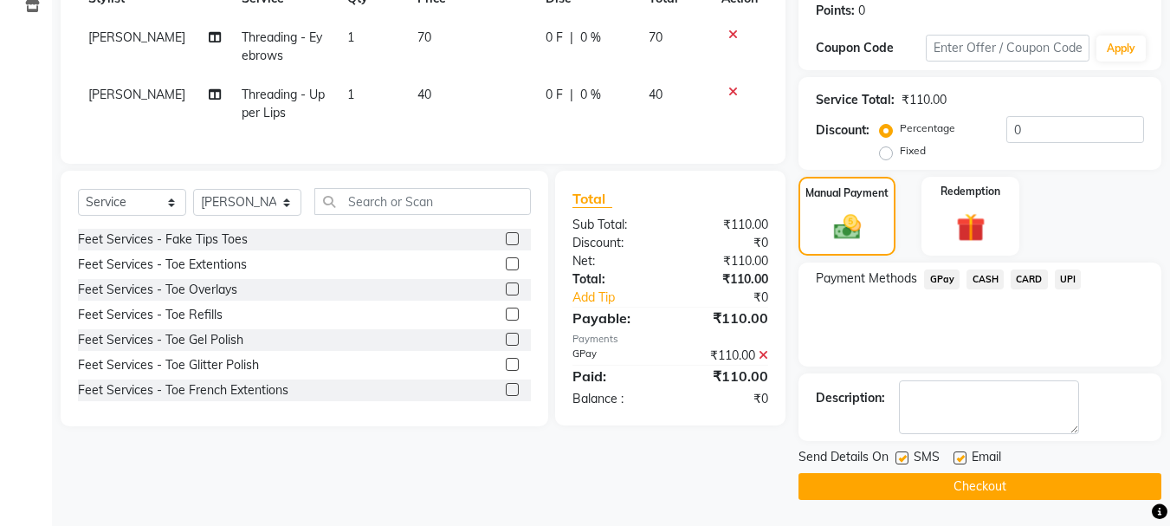
click at [1102, 478] on button "Checkout" at bounding box center [980, 486] width 363 height 27
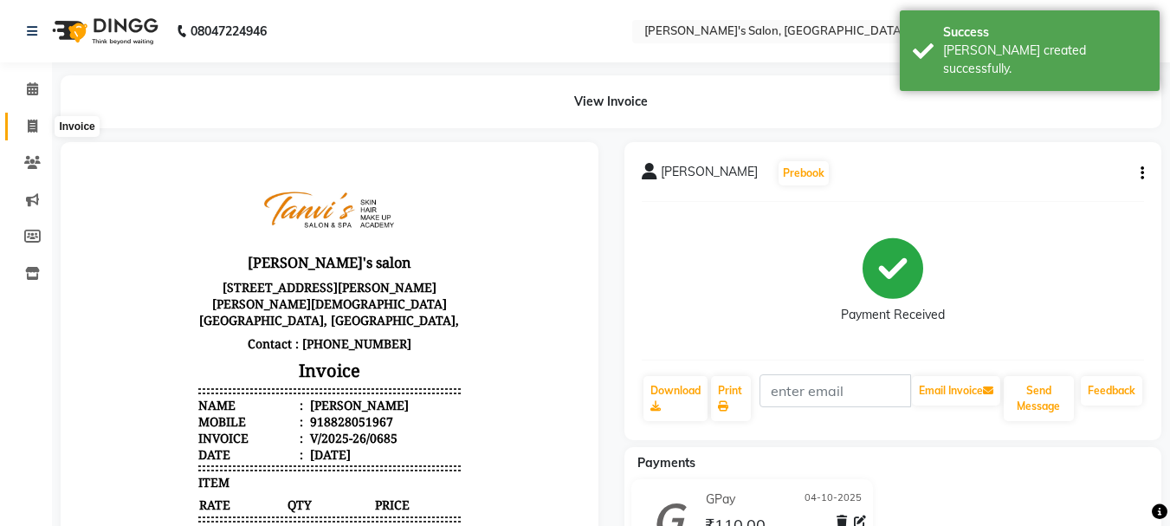
click at [31, 125] on icon at bounding box center [33, 126] width 10 height 13
select select "service"
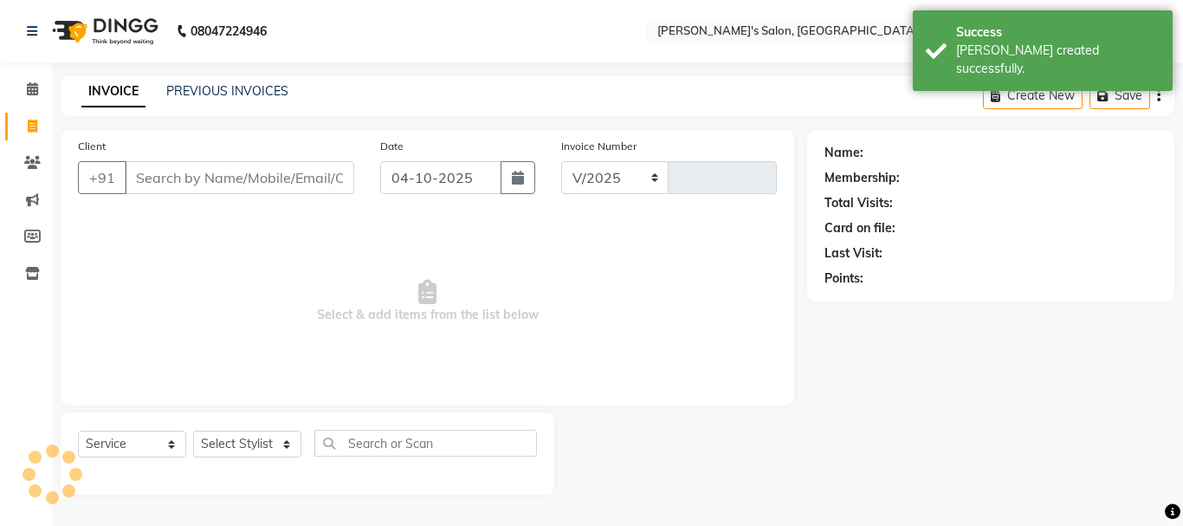
select select "716"
type input "0686"
click at [191, 171] on input "Client" at bounding box center [240, 177] width 230 height 33
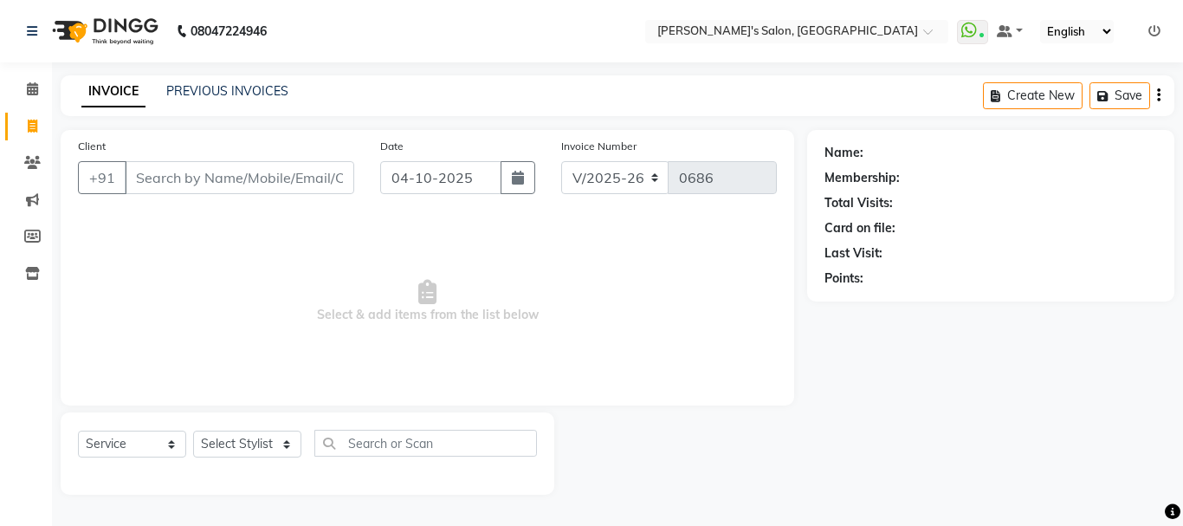
click at [191, 182] on input "Client" at bounding box center [240, 177] width 230 height 33
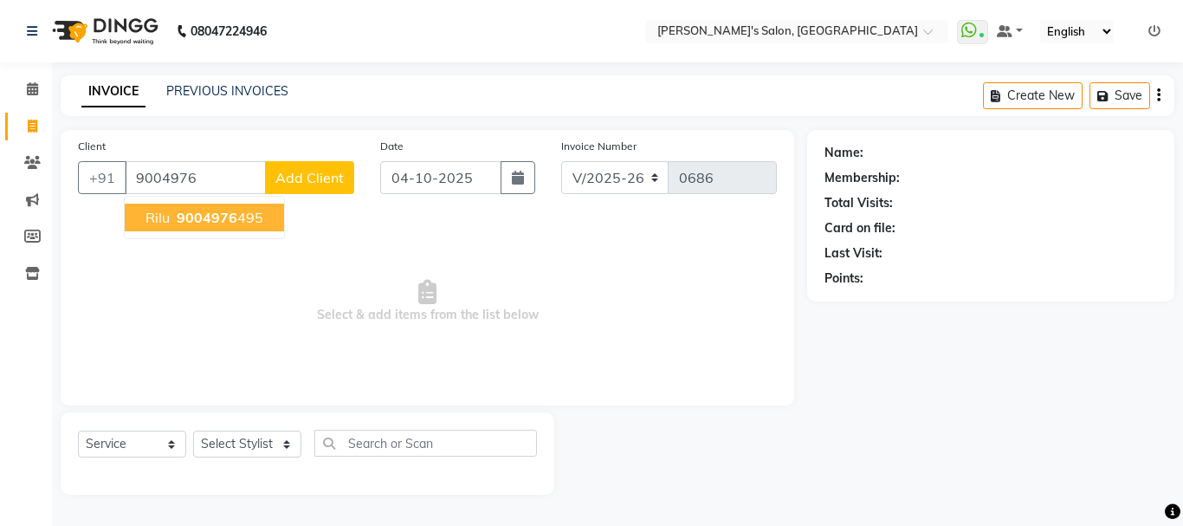
click at [180, 218] on span "9004976" at bounding box center [207, 217] width 61 height 17
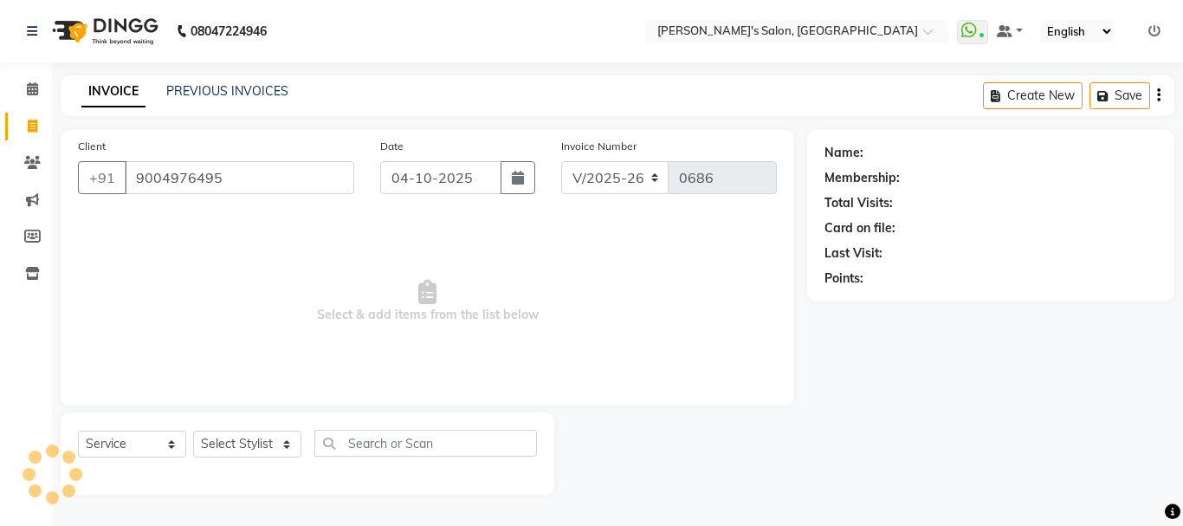
type input "9004976495"
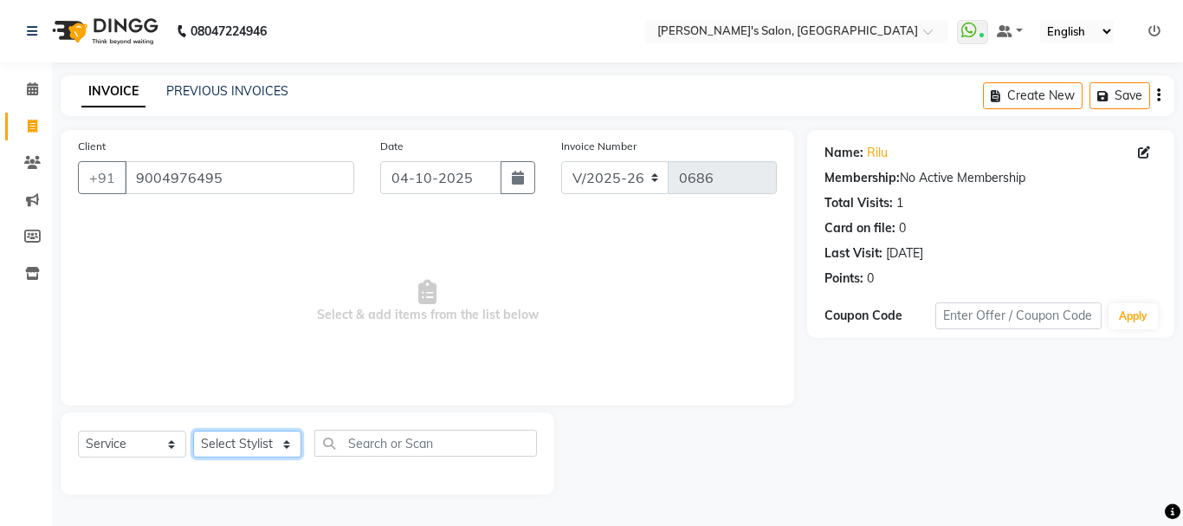
click at [241, 437] on select "Select Stylist [PERSON_NAME] [PERSON_NAME] [PERSON_NAME] [PERSON_NAME] [PERSON_…" at bounding box center [247, 443] width 108 height 27
select select "85925"
click at [193, 430] on select "Select Stylist [PERSON_NAME] [PERSON_NAME] [PERSON_NAME] [PERSON_NAME] [PERSON_…" at bounding box center [247, 443] width 108 height 27
drag, startPoint x: 236, startPoint y: 270, endPoint x: 236, endPoint y: 298, distance: 27.7
click at [236, 298] on span "Select & add items from the list below" at bounding box center [427, 301] width 699 height 173
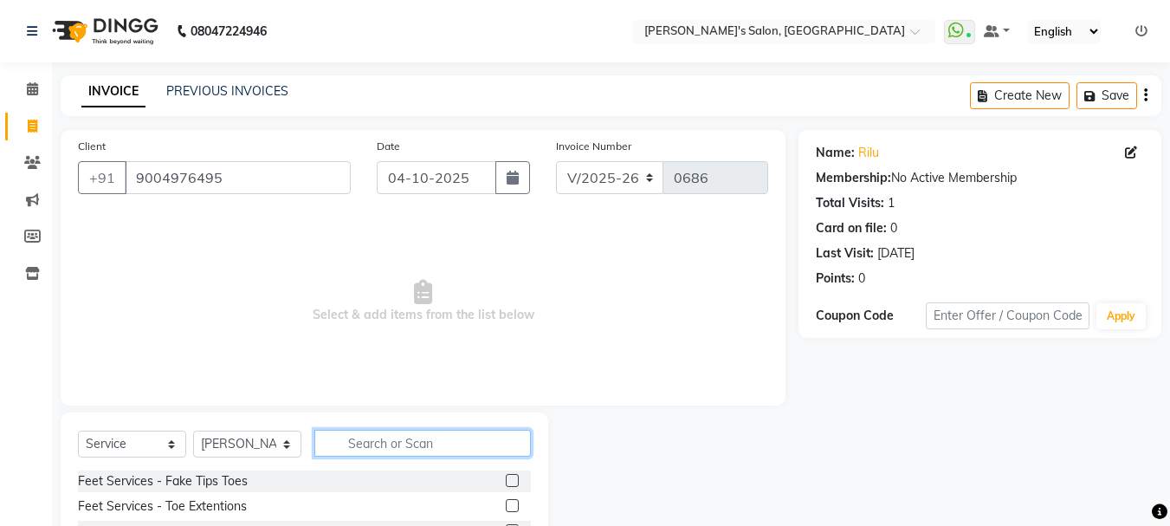
click at [373, 450] on input "text" at bounding box center [422, 443] width 217 height 27
type input "eye"
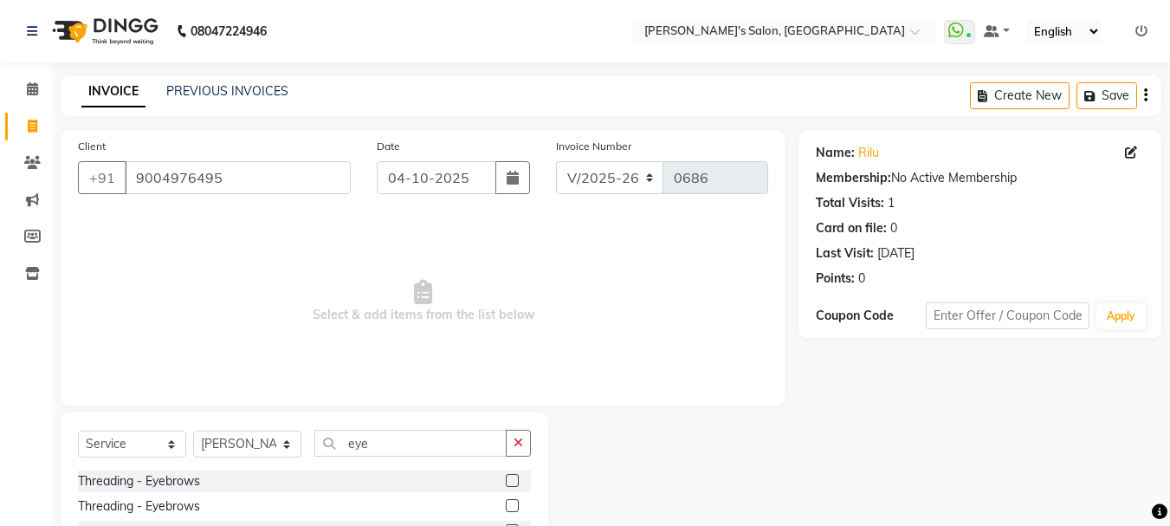
click at [510, 475] on label at bounding box center [512, 480] width 13 height 13
click at [510, 476] on input "checkbox" at bounding box center [511, 481] width 11 height 11
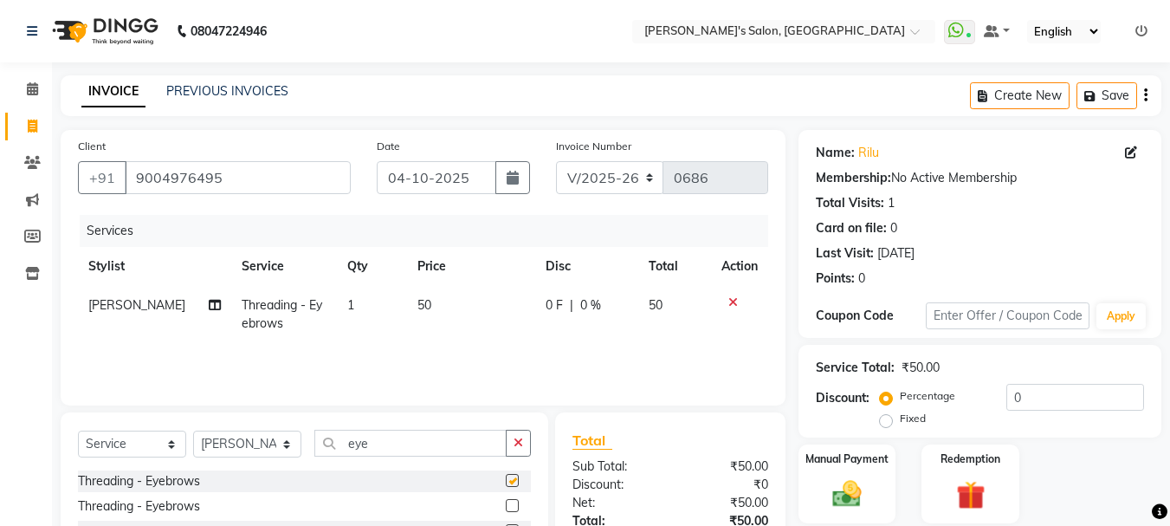
checkbox input "false"
click at [407, 296] on td "50" at bounding box center [471, 314] width 128 height 57
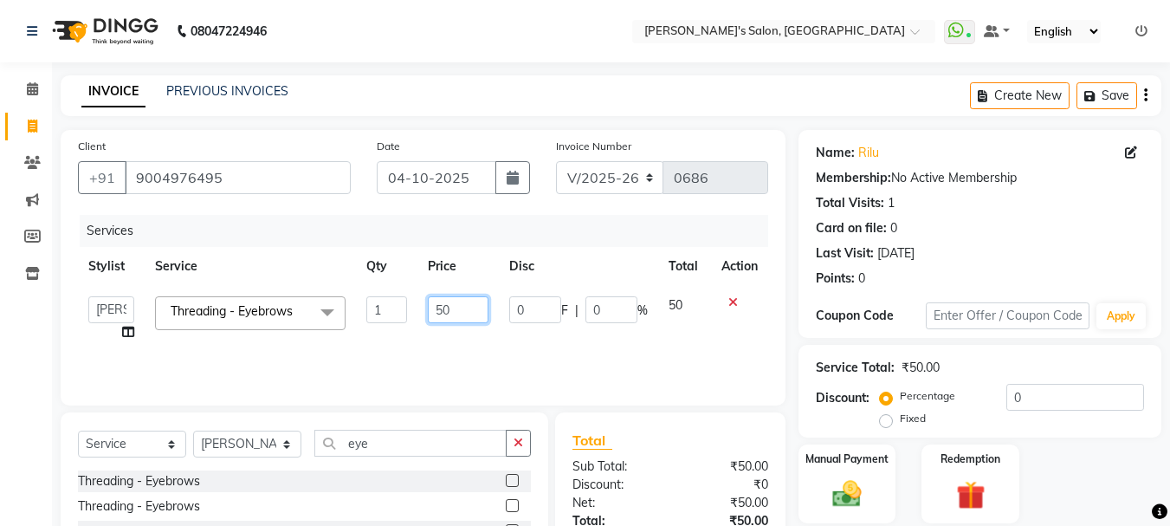
click at [438, 309] on input "50" at bounding box center [458, 309] width 60 height 27
click at [439, 313] on input "50" at bounding box center [458, 309] width 60 height 27
click at [443, 312] on input "50" at bounding box center [458, 309] width 60 height 27
type input "70"
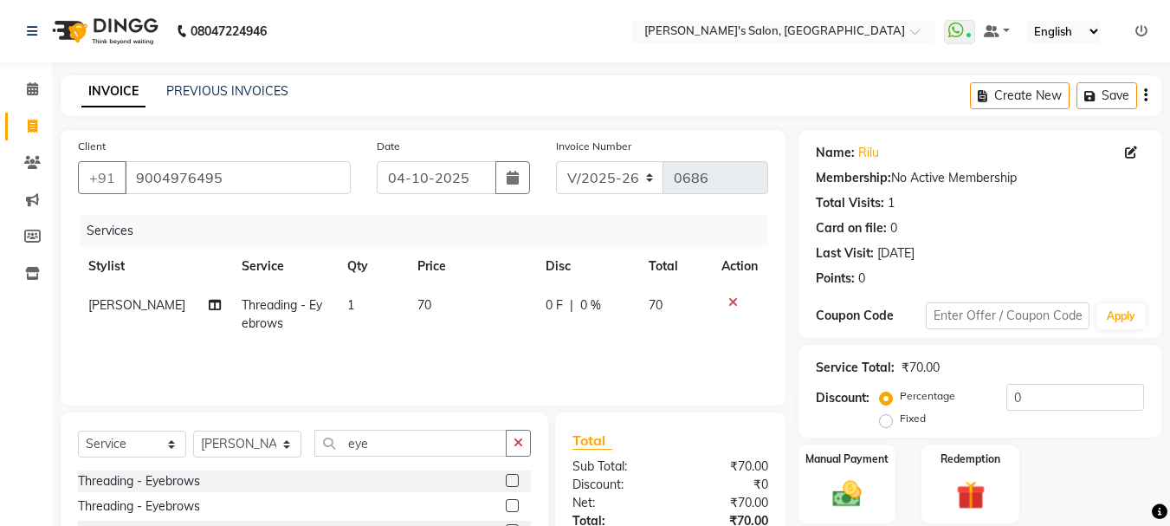
click at [453, 342] on td "70" at bounding box center [471, 314] width 128 height 57
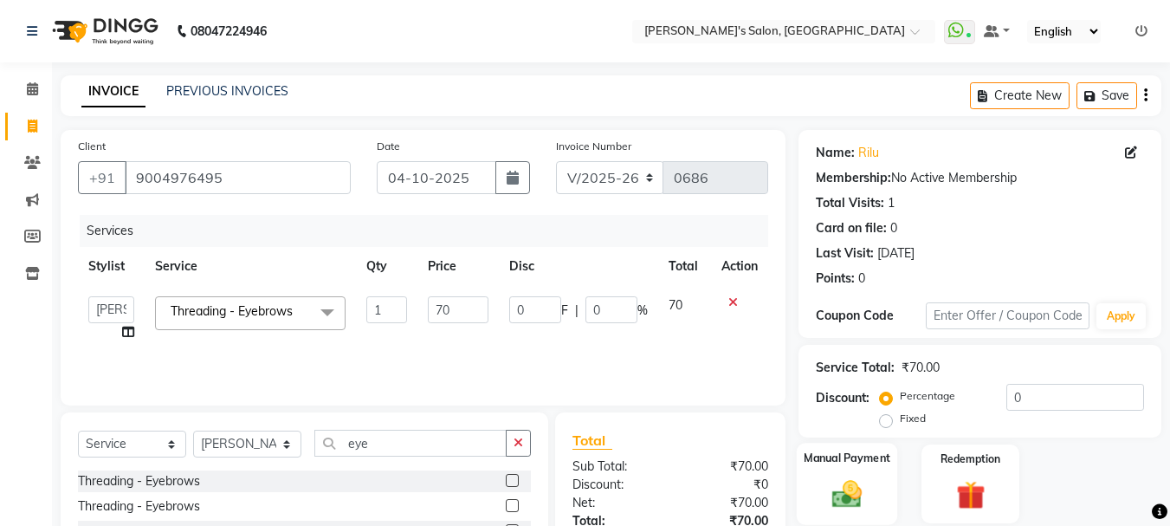
click at [831, 464] on label "Manual Payment" at bounding box center [847, 458] width 87 height 16
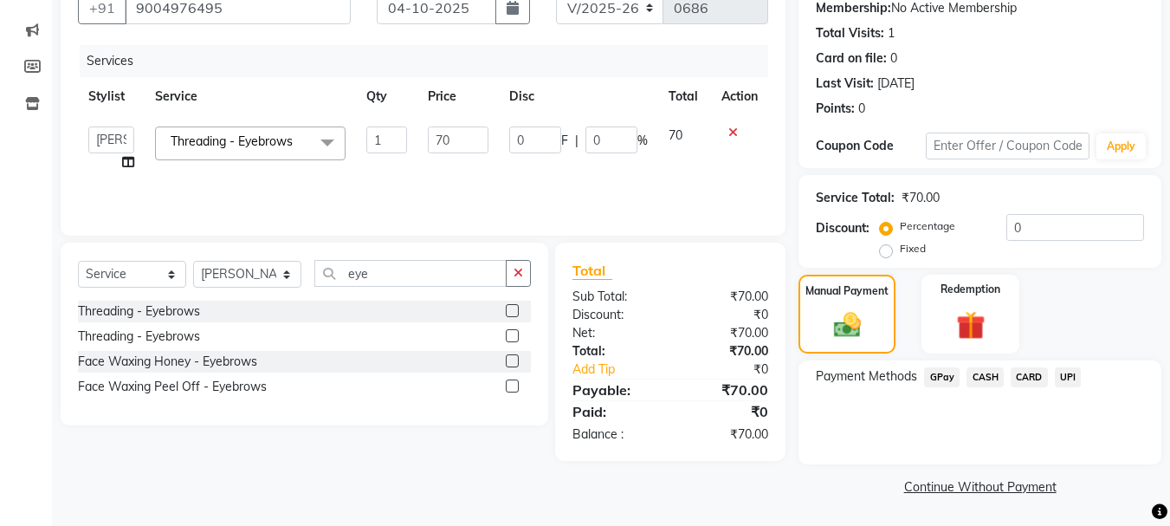
click at [941, 378] on span "GPay" at bounding box center [942, 377] width 36 height 20
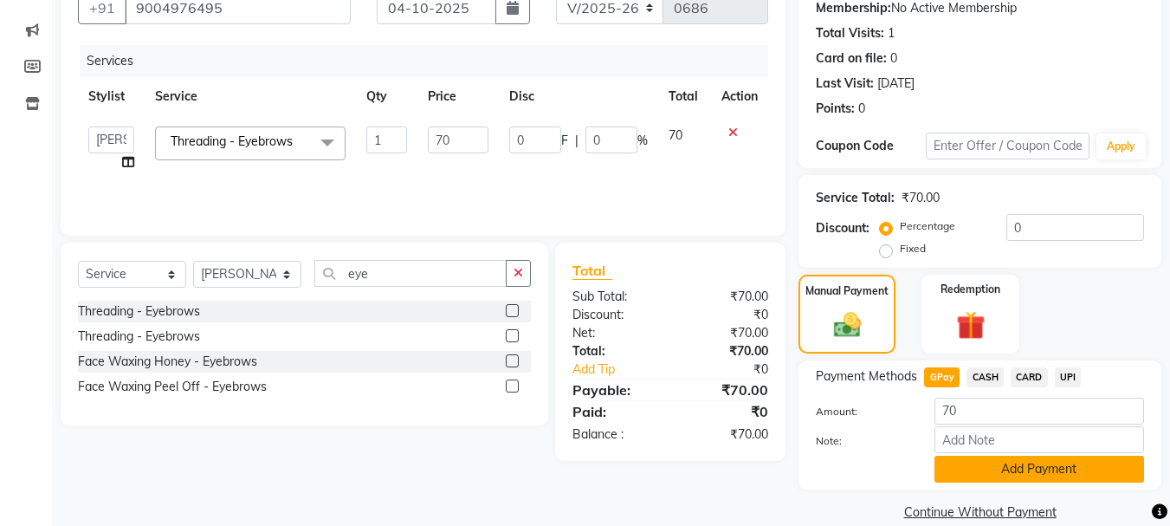
click at [1027, 467] on button "Add Payment" at bounding box center [1040, 469] width 210 height 27
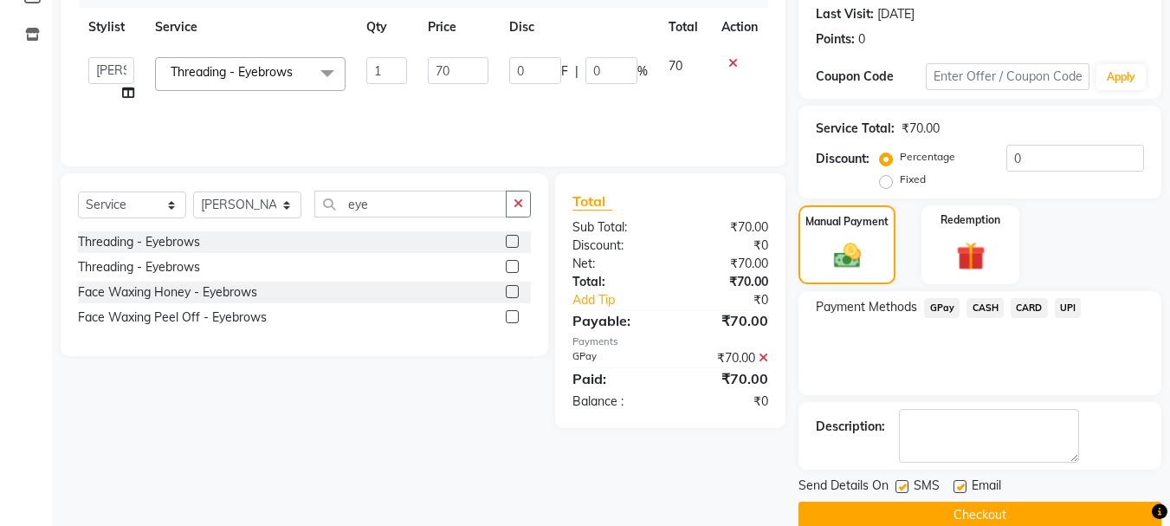
scroll to position [268, 0]
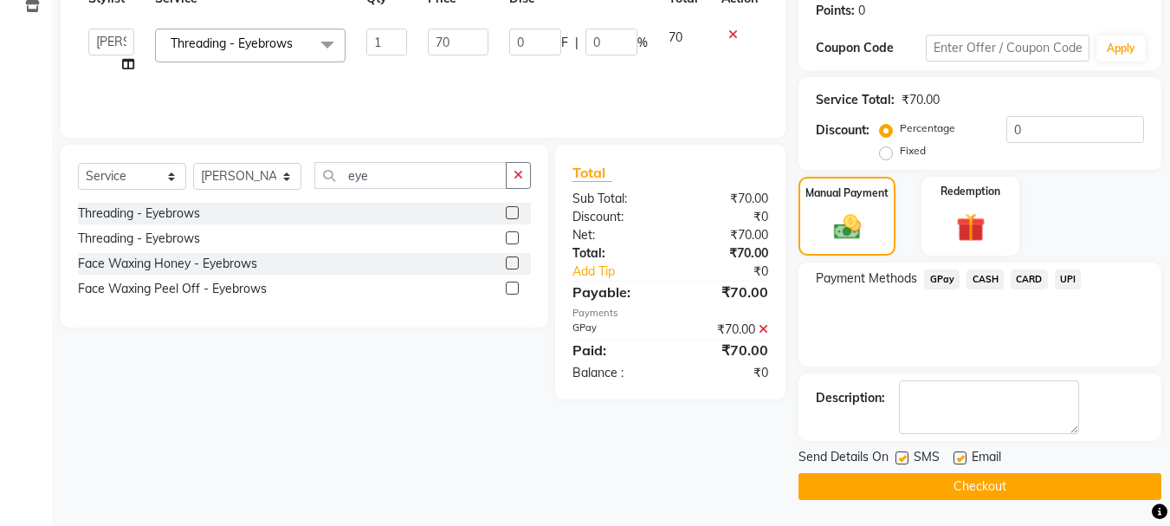
click at [1122, 485] on button "Checkout" at bounding box center [980, 486] width 363 height 27
